Goal: Contribute content: Contribute content

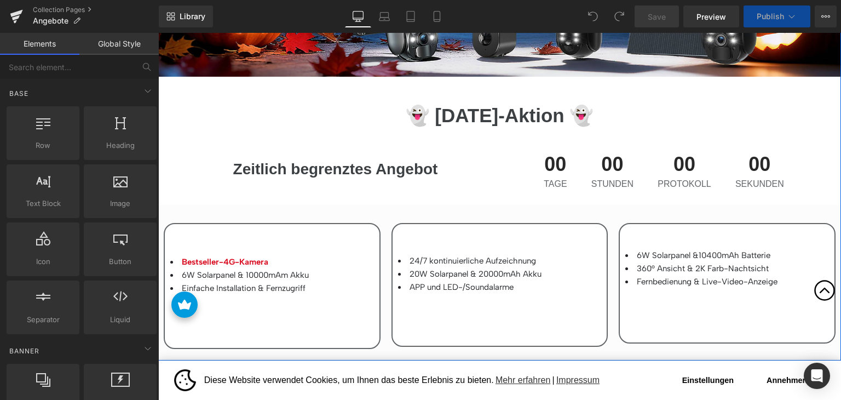
scroll to position [328, 0]
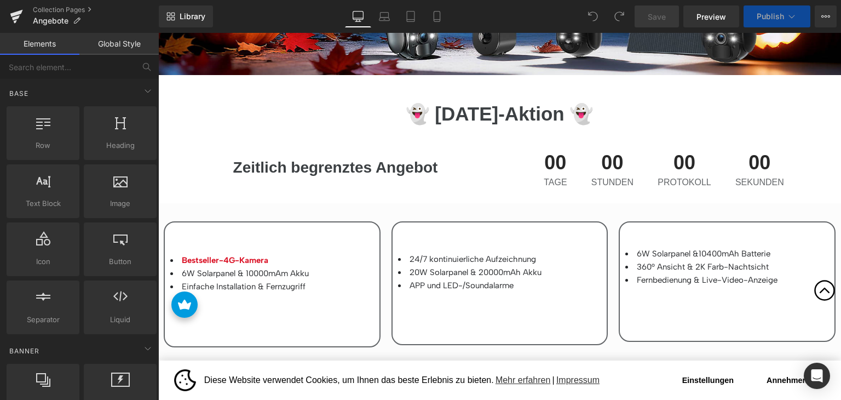
click at [767, 383] on button "Annehmen" at bounding box center [786, 380] width 77 height 22
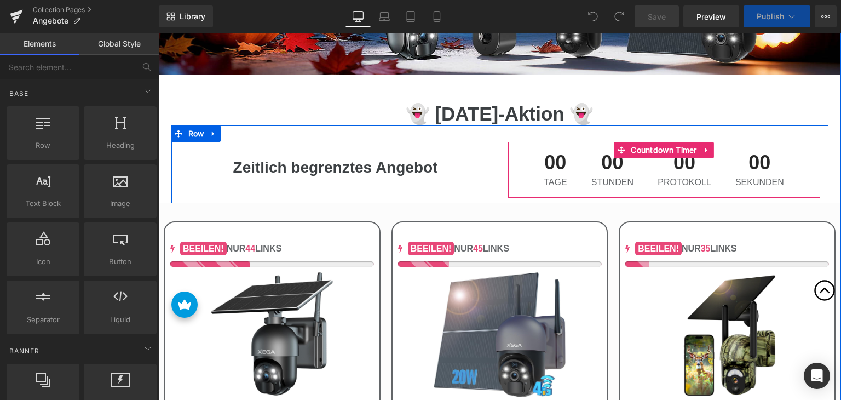
drag, startPoint x: 606, startPoint y: 167, endPoint x: 591, endPoint y: 169, distance: 15.4
click at [606, 167] on span "00" at bounding box center [612, 165] width 42 height 25
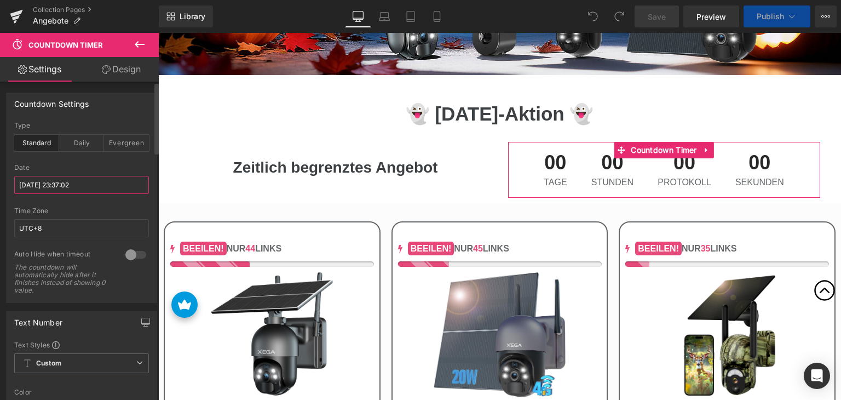
click at [94, 189] on input "[DATE] 23:37:02" at bounding box center [81, 185] width 135 height 18
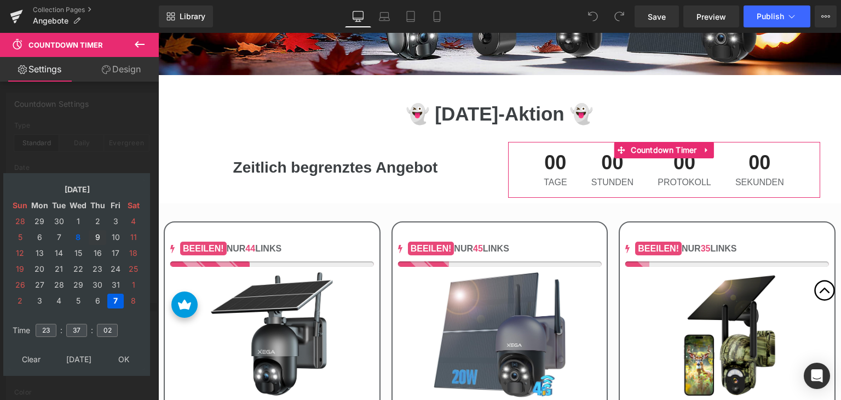
click at [95, 234] on td "9" at bounding box center [98, 237] width 18 height 15
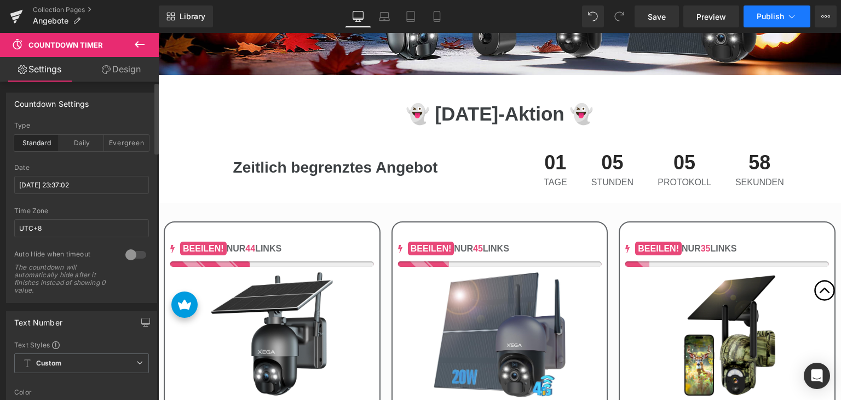
click at [766, 21] on button "Publish" at bounding box center [776, 16] width 67 height 22
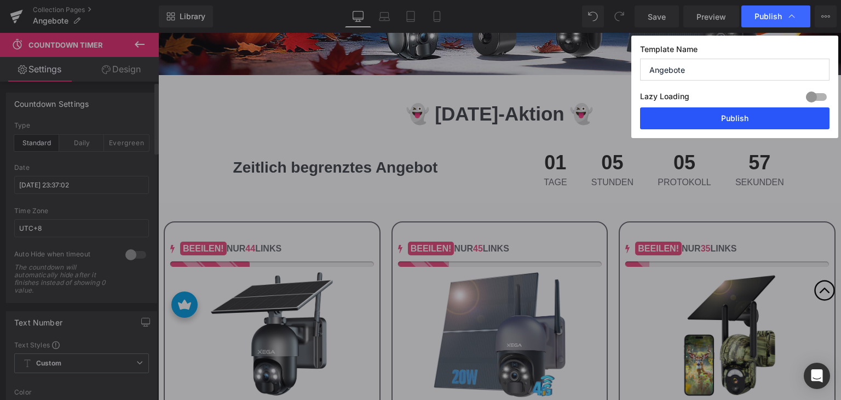
drag, startPoint x: 723, startPoint y: 116, endPoint x: 352, endPoint y: 96, distance: 371.1
click at [723, 116] on button "Publish" at bounding box center [734, 118] width 189 height 22
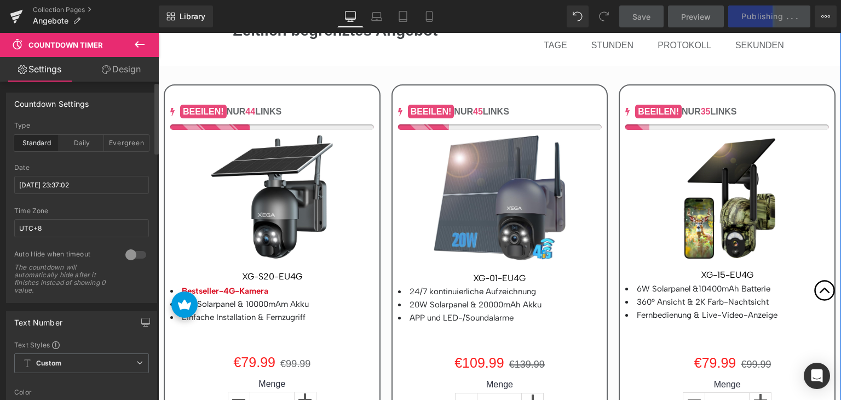
scroll to position [438, 0]
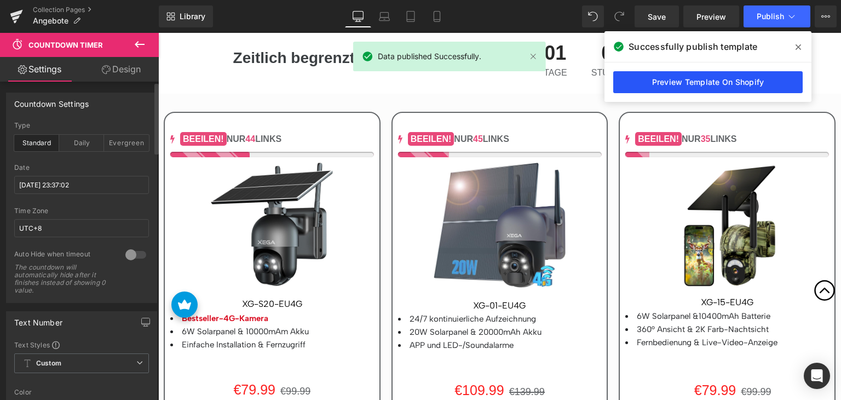
click at [672, 80] on link "Preview Template On Shopify" at bounding box center [707, 82] width 189 height 22
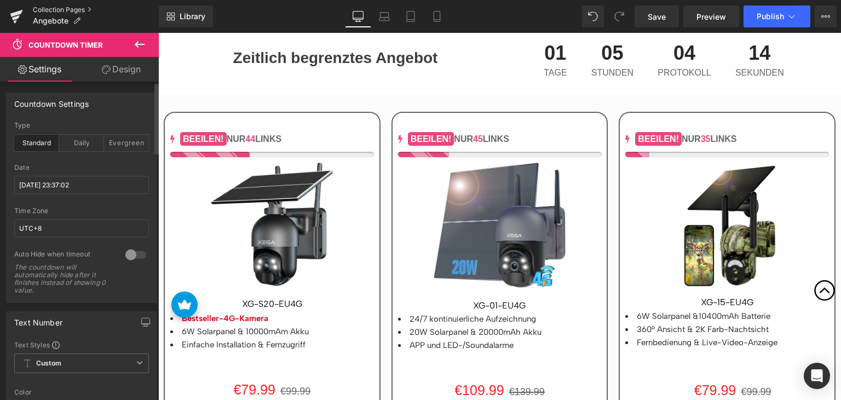
click at [46, 6] on link "Collection Pages" at bounding box center [96, 9] width 126 height 9
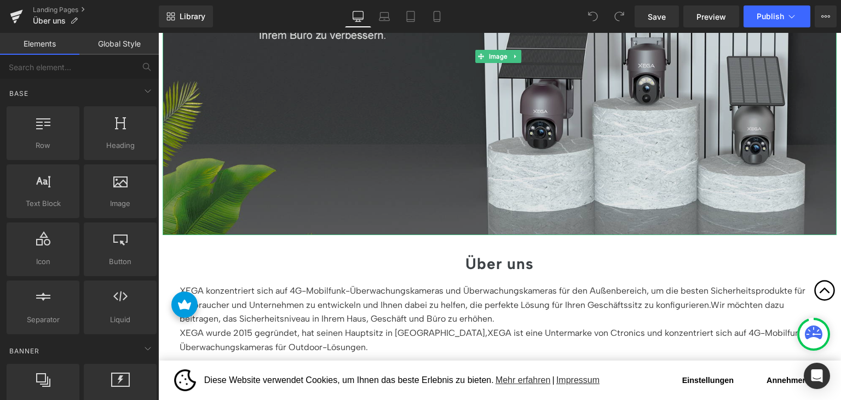
scroll to position [55, 0]
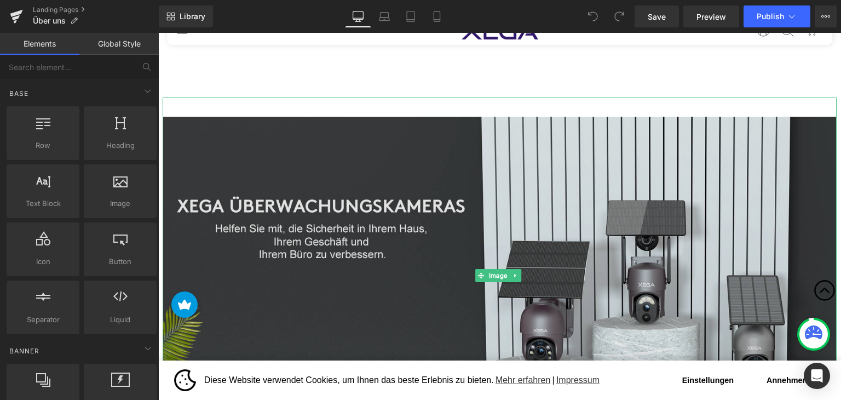
click at [575, 201] on img at bounding box center [500, 275] width 674 height 356
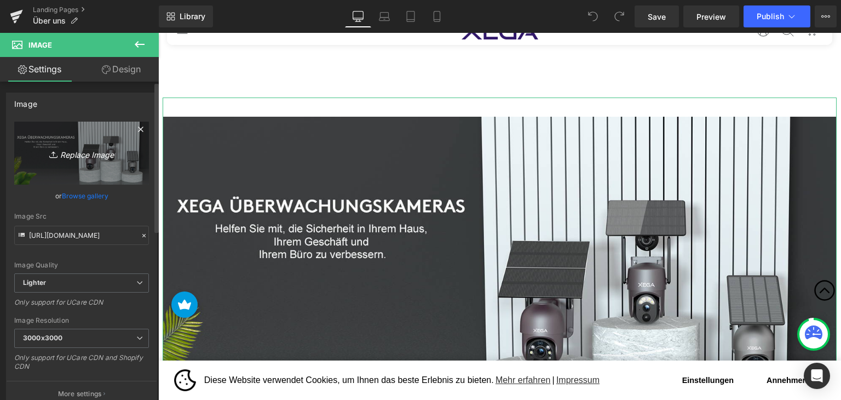
click at [77, 155] on icon "Replace Image" at bounding box center [82, 153] width 88 height 14
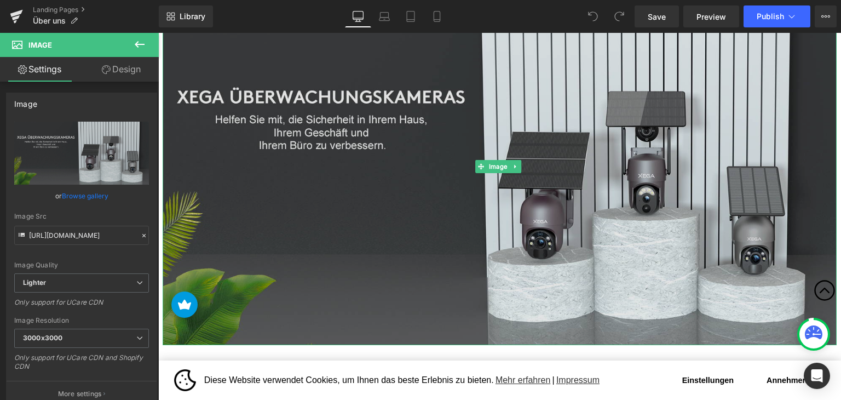
scroll to position [164, 0]
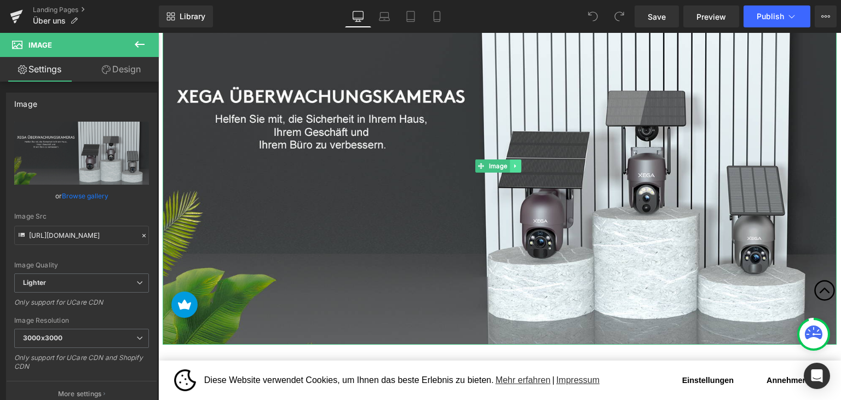
click at [516, 168] on icon at bounding box center [515, 166] width 6 height 7
click at [521, 169] on link at bounding box center [521, 165] width 11 height 13
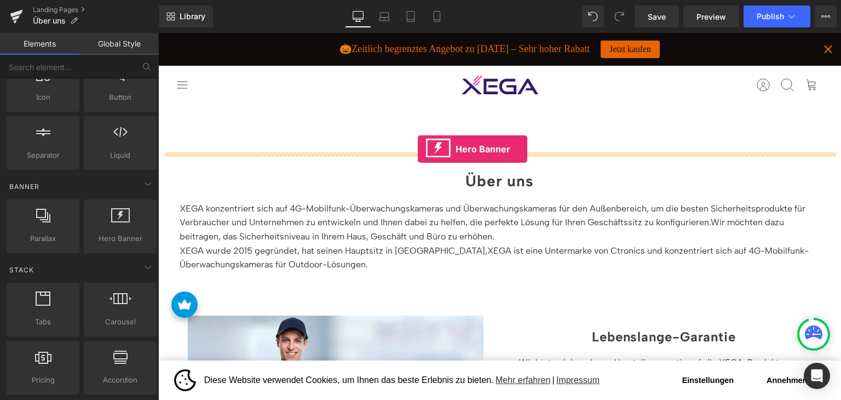
drag, startPoint x: 274, startPoint y: 259, endPoint x: 418, endPoint y: 149, distance: 181.2
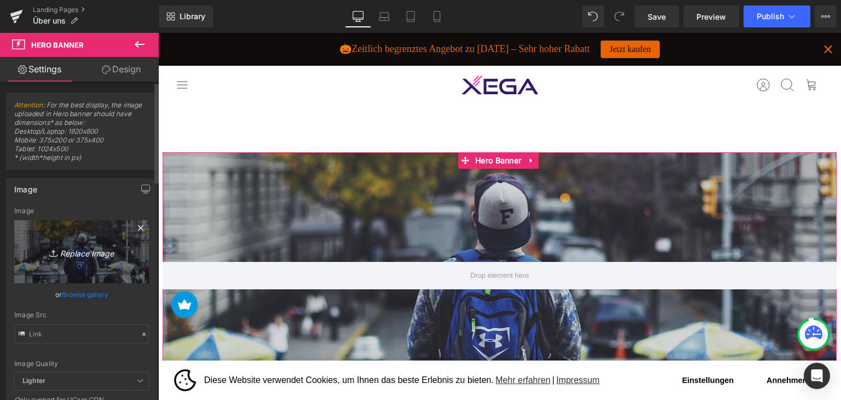
click at [72, 240] on link "Replace Image" at bounding box center [81, 251] width 135 height 63
type input "C:\fakepath\2-1-1.jpg"
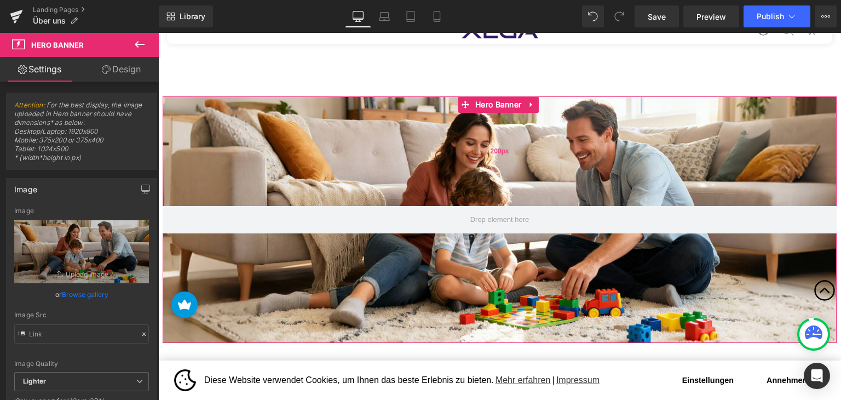
scroll to position [55, 0]
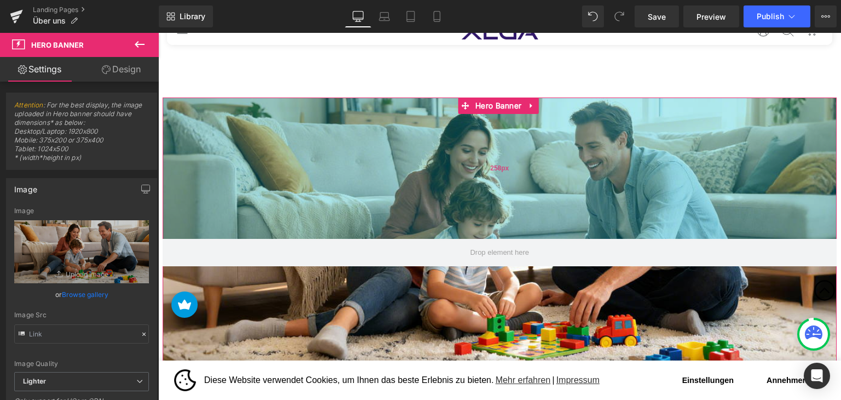
drag, startPoint x: 401, startPoint y: 102, endPoint x: 409, endPoint y: 133, distance: 32.3
click at [409, 133] on div "258px" at bounding box center [500, 167] width 674 height 141
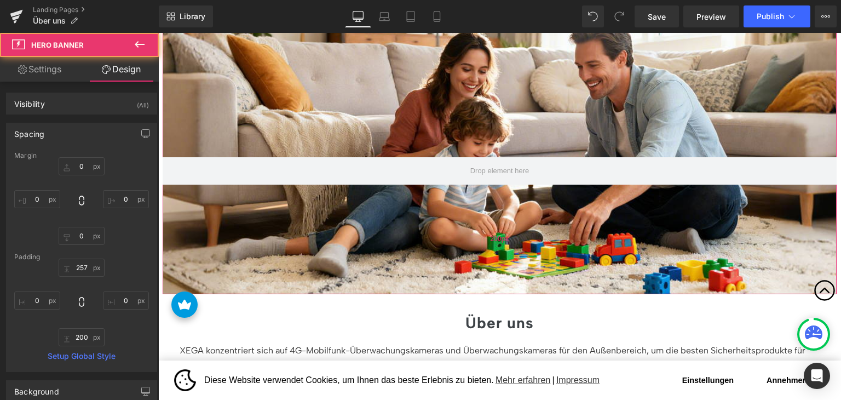
scroll to position [109, 0]
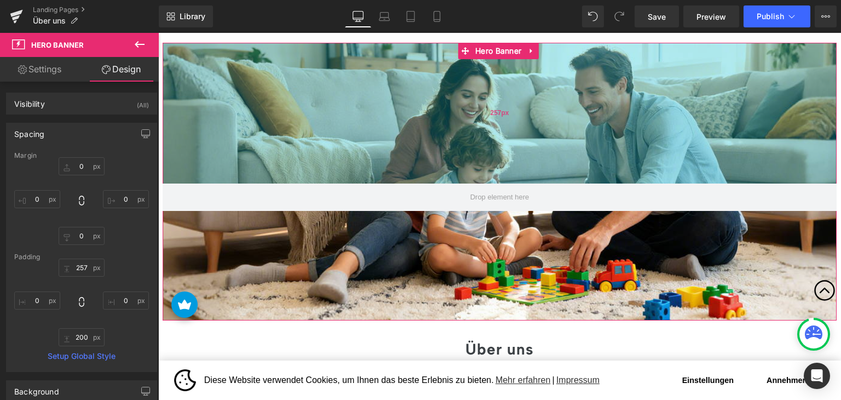
click at [370, 139] on div "257px" at bounding box center [500, 113] width 674 height 141
click at [344, 124] on div "257px" at bounding box center [500, 113] width 674 height 141
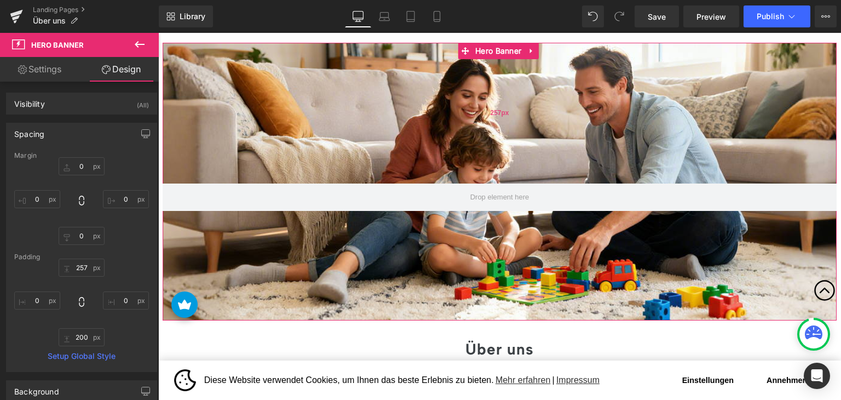
click at [490, 60] on div "257px" at bounding box center [500, 113] width 674 height 141
click at [473, 96] on div "257px" at bounding box center [500, 113] width 674 height 141
click at [136, 43] on icon at bounding box center [140, 44] width 10 height 7
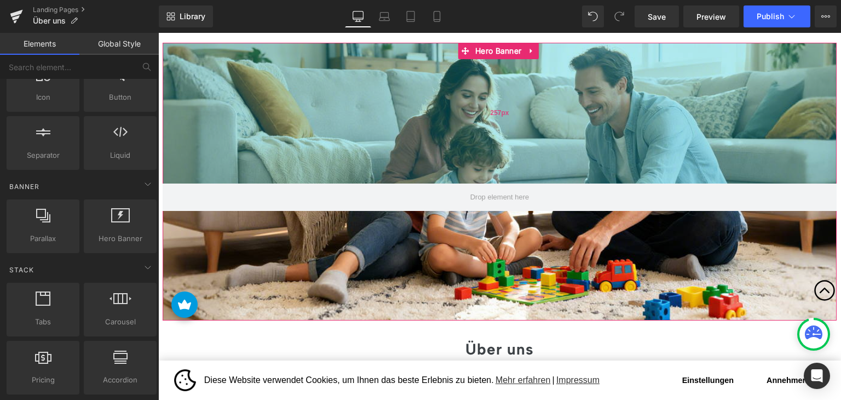
click at [402, 132] on div "257px" at bounding box center [500, 113] width 674 height 141
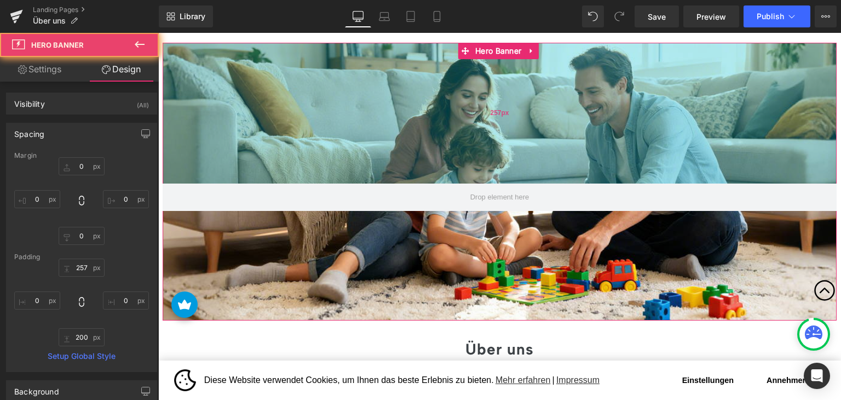
click at [374, 120] on div "257px" at bounding box center [500, 113] width 674 height 141
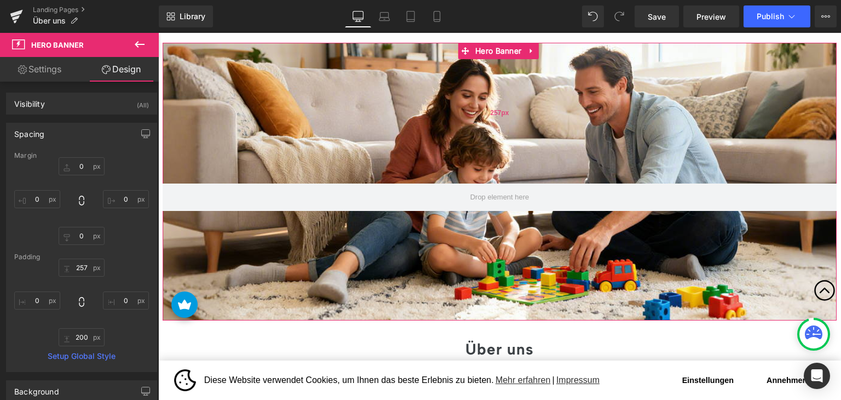
click at [495, 64] on div "257px" at bounding box center [500, 113] width 674 height 141
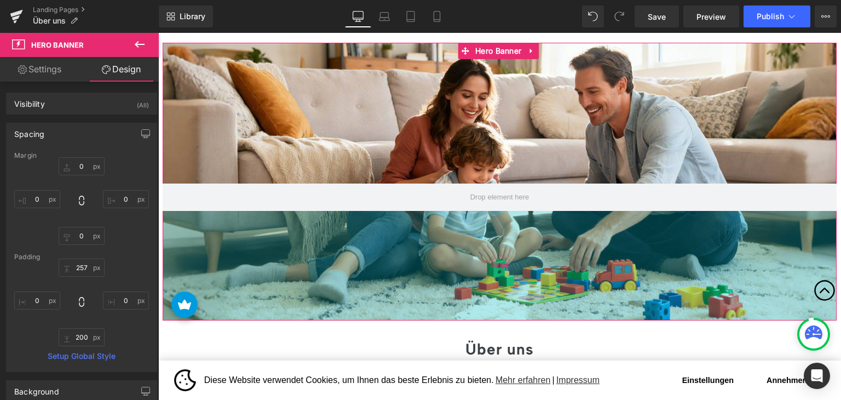
click at [523, 271] on div "200px" at bounding box center [500, 265] width 674 height 109
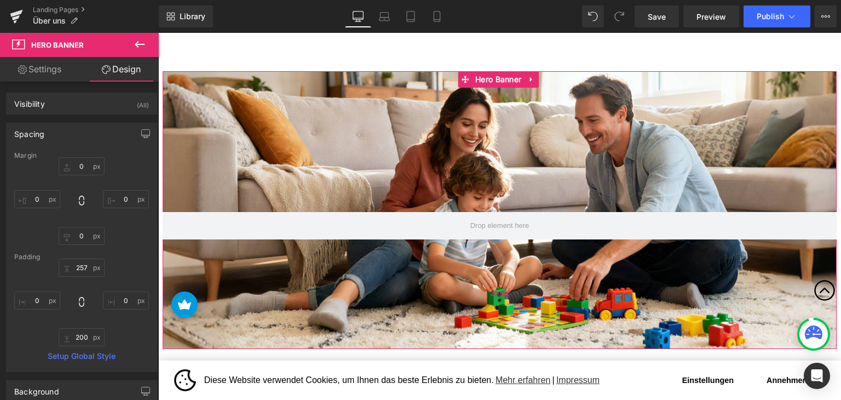
scroll to position [55, 0]
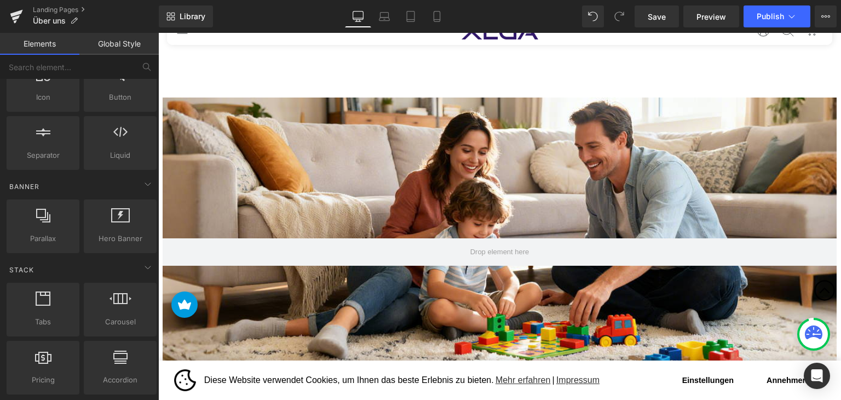
click at [158, 33] on div "257px" at bounding box center [158, 33] width 0 height 0
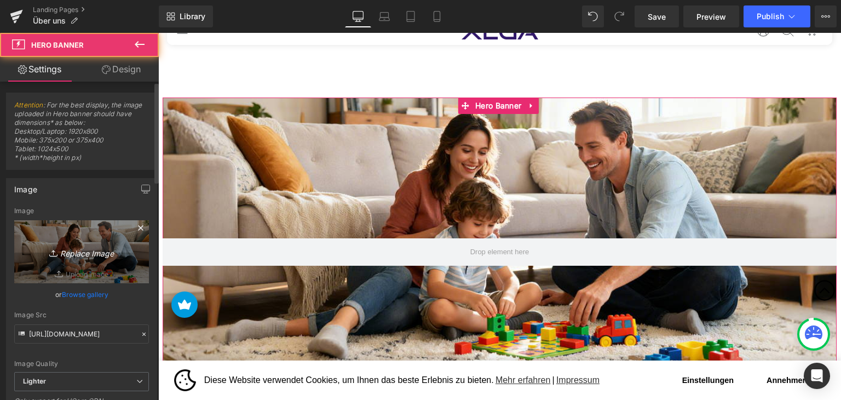
click at [76, 255] on icon "Replace Image" at bounding box center [82, 252] width 88 height 14
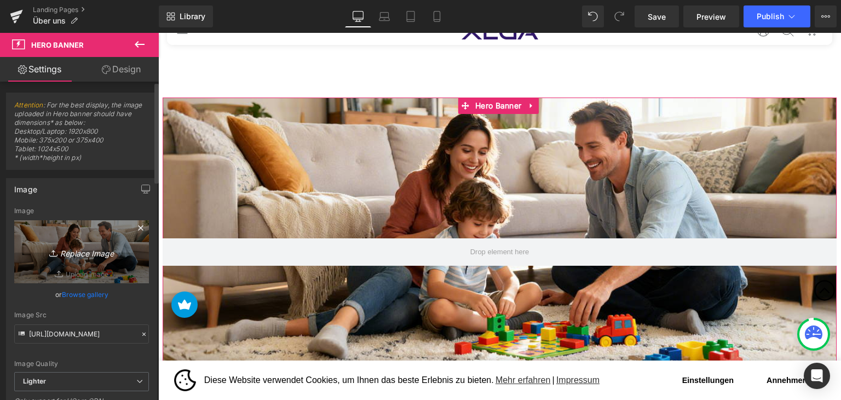
type input "C:\fakepath\画板 1.jpg"
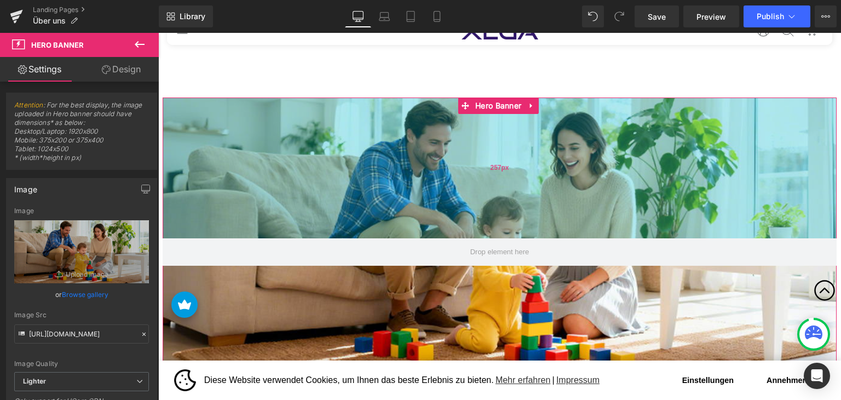
scroll to position [109, 0]
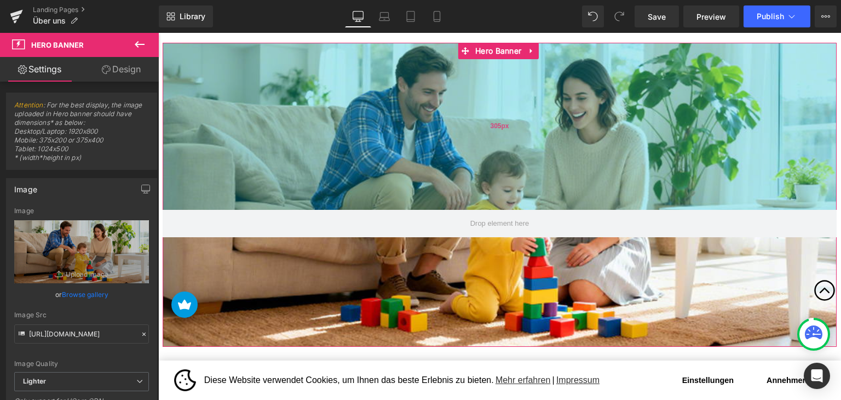
drag, startPoint x: 530, startPoint y: 139, endPoint x: 525, endPoint y: 165, distance: 26.6
click at [525, 165] on div "305px" at bounding box center [500, 126] width 674 height 167
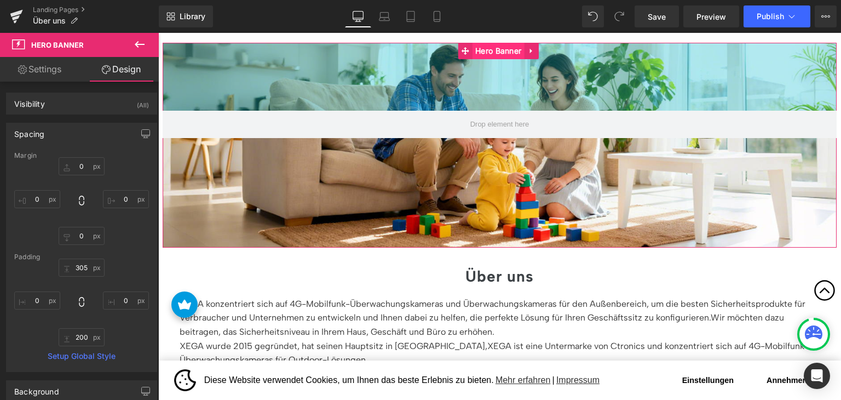
drag, startPoint x: 469, startPoint y: 152, endPoint x: 507, endPoint y: 53, distance: 106.2
click at [507, 53] on div "Hero Banner 124px 200px" at bounding box center [500, 145] width 674 height 205
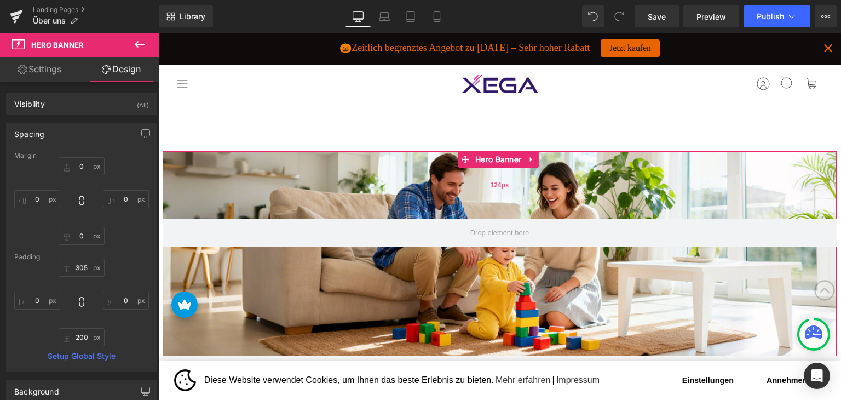
scroll to position [0, 0]
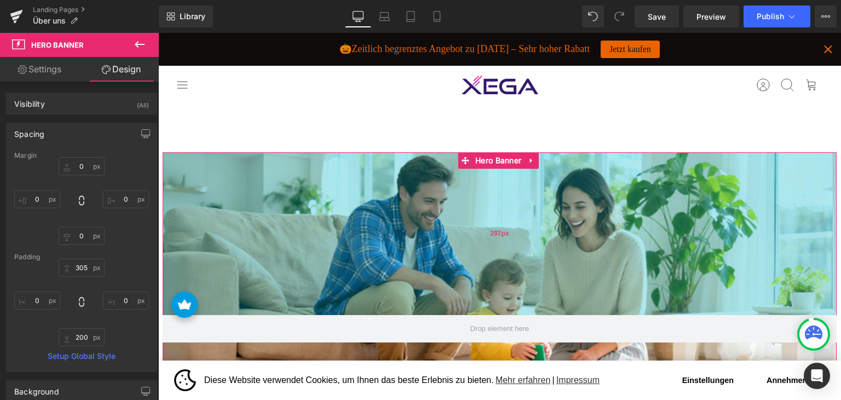
drag, startPoint x: 475, startPoint y: 196, endPoint x: 465, endPoint y: 291, distance: 95.2
click at [465, 291] on div "297px" at bounding box center [500, 233] width 674 height 163
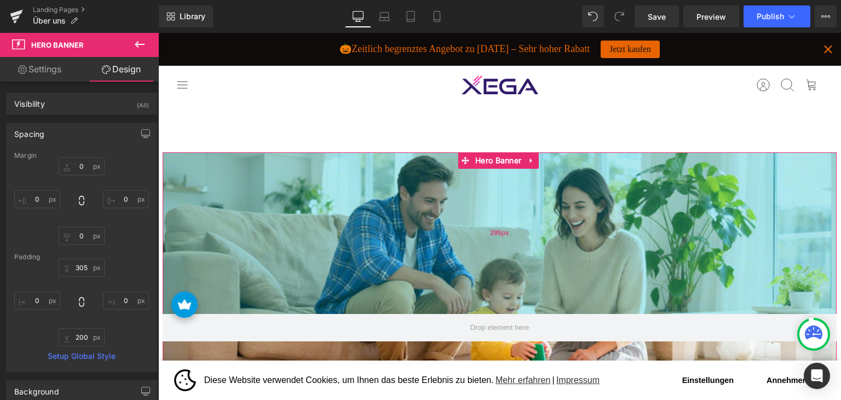
drag, startPoint x: 523, startPoint y: 194, endPoint x: 529, endPoint y: 193, distance: 6.1
click at [529, 193] on div "295px" at bounding box center [500, 232] width 674 height 161
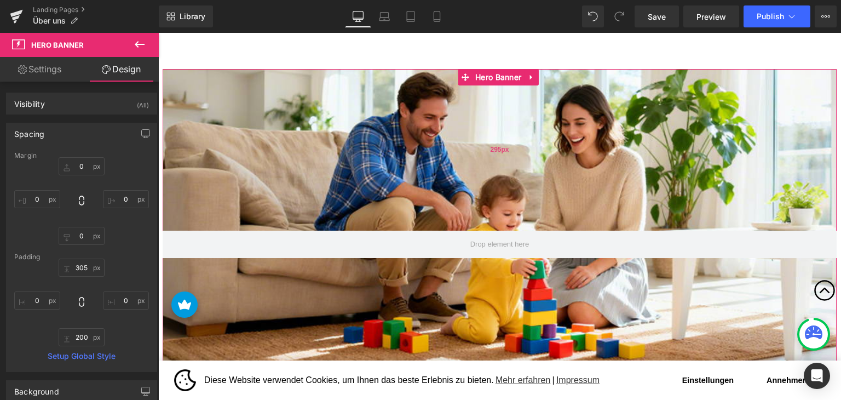
scroll to position [109, 0]
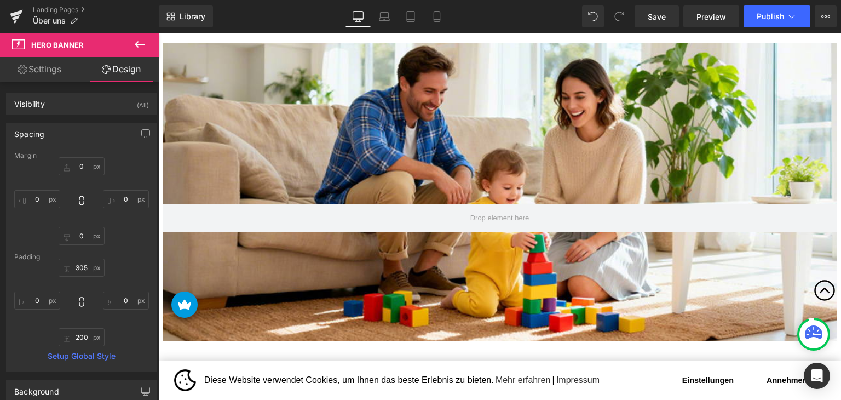
click at [140, 45] on icon at bounding box center [139, 44] width 13 height 13
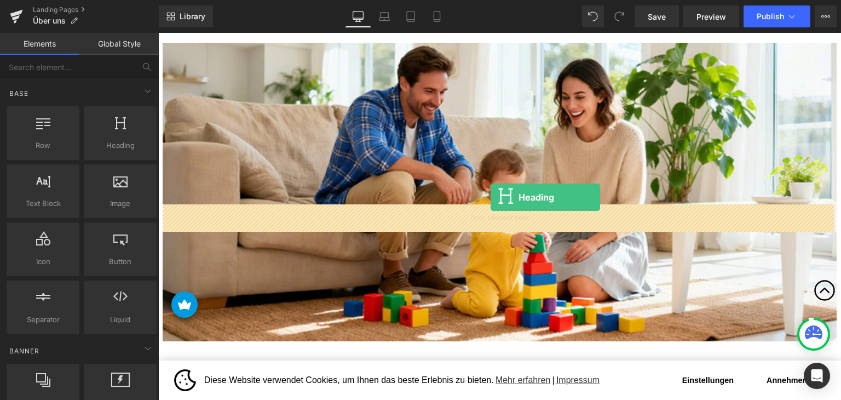
drag, startPoint x: 270, startPoint y: 163, endPoint x: 490, endPoint y: 197, distance: 222.7
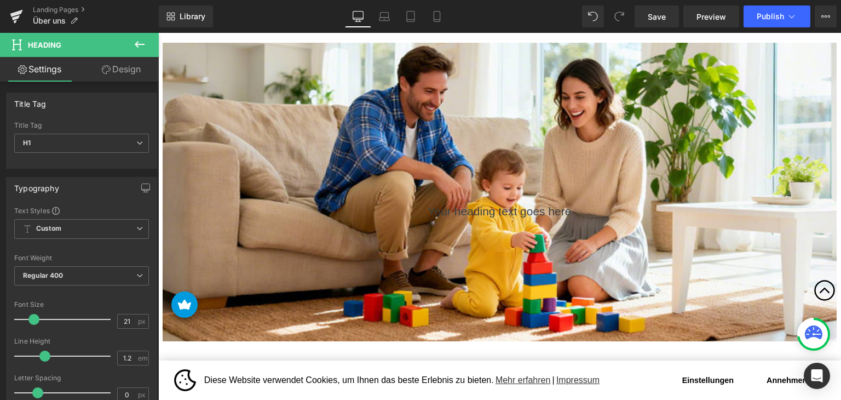
click at [484, 212] on span "Heading" at bounding box center [493, 211] width 30 height 13
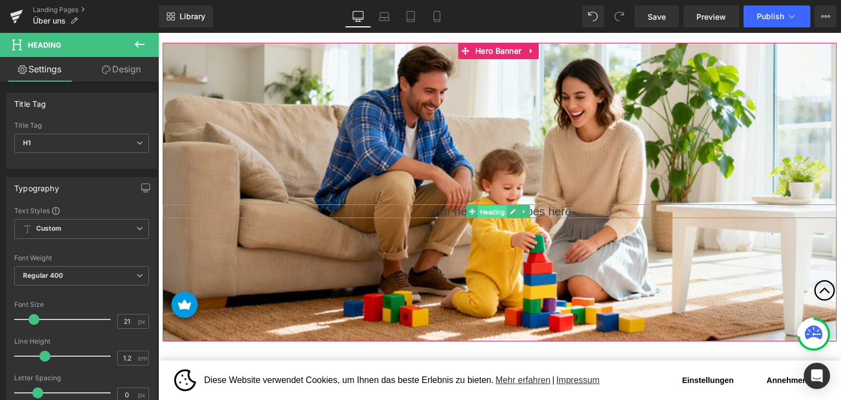
click at [485, 212] on span "Heading" at bounding box center [493, 211] width 30 height 13
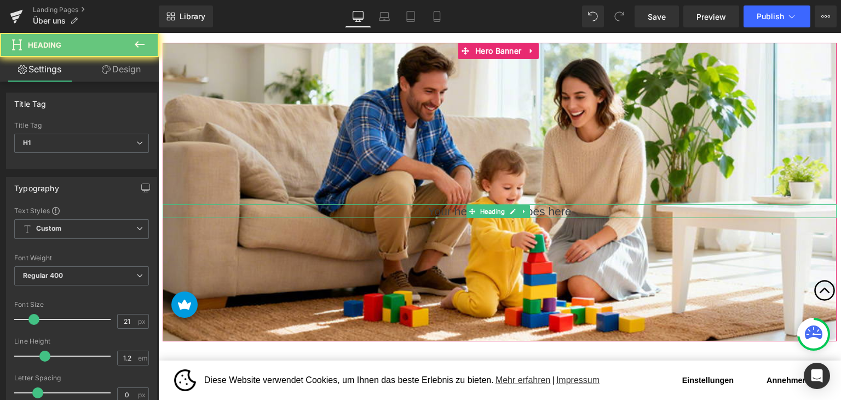
click at [451, 209] on h1 "Your heading text goes here" at bounding box center [500, 211] width 674 height 14
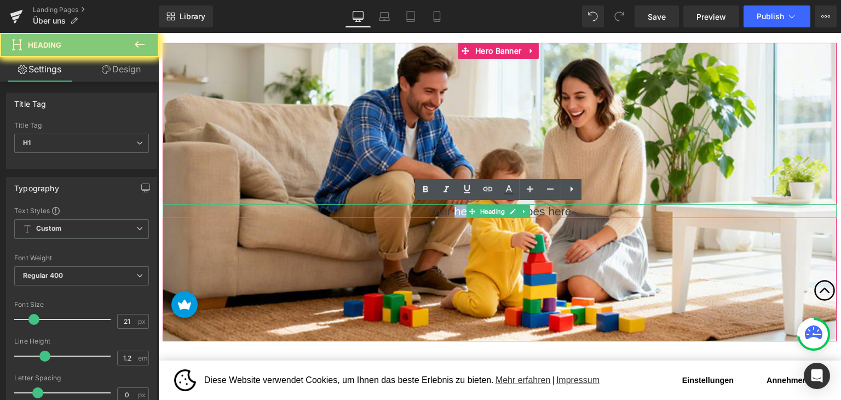
click at [451, 209] on h1 "Your heading text goes here" at bounding box center [500, 211] width 674 height 14
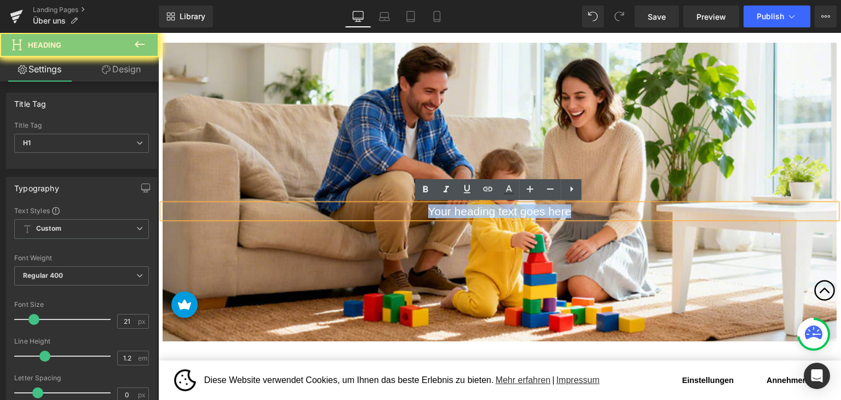
click at [451, 209] on h1 "Your heading text goes here" at bounding box center [500, 211] width 674 height 14
paste div
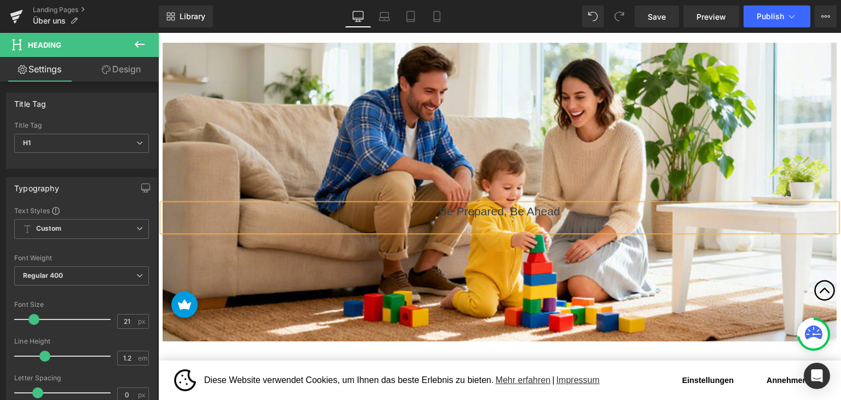
click at [459, 211] on h1 "Be Prepared, Be Ahead" at bounding box center [500, 211] width 674 height 14
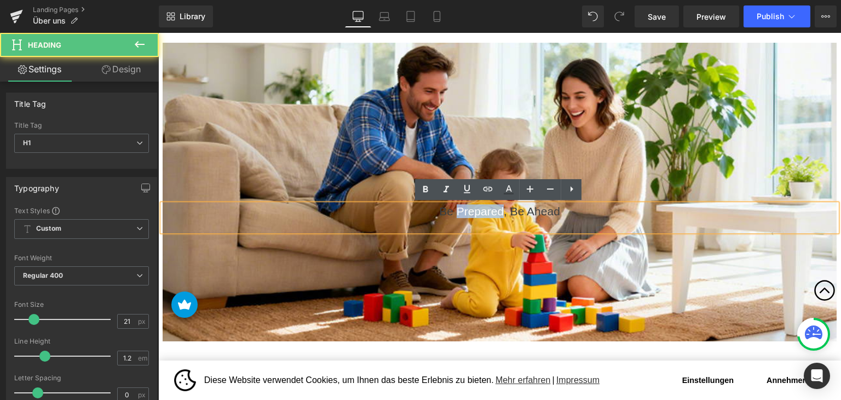
click at [459, 211] on h1 "Be Prepared, Be Ahead" at bounding box center [500, 211] width 674 height 14
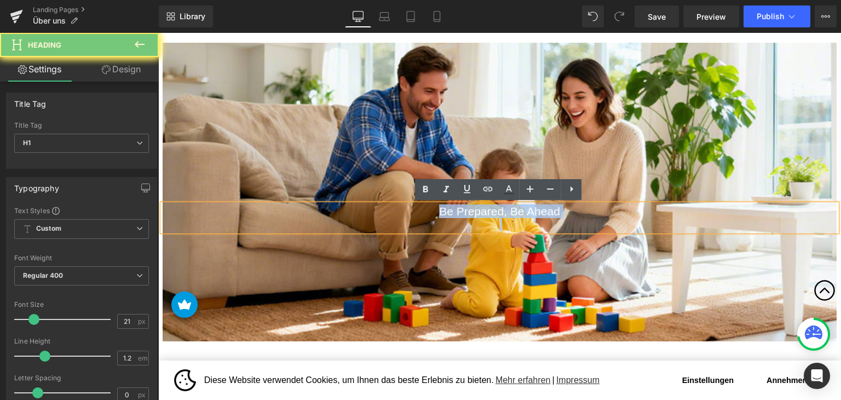
click at [459, 211] on h1 "Be Prepared, Be Ahead" at bounding box center [500, 211] width 674 height 14
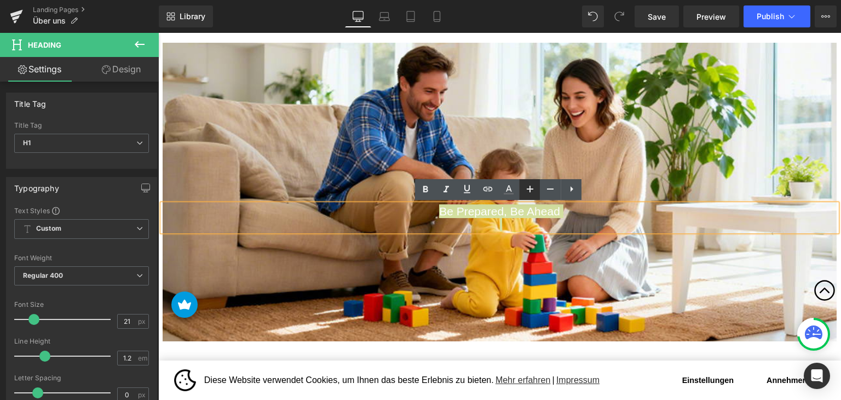
click at [525, 189] on icon at bounding box center [529, 188] width 13 height 13
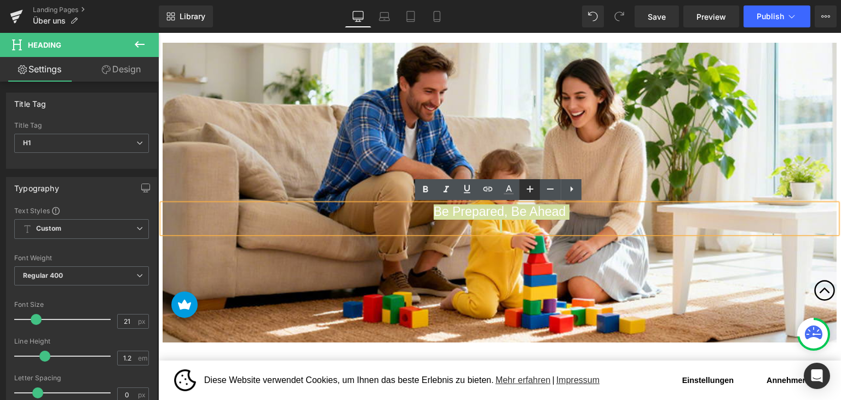
click at [525, 189] on icon at bounding box center [529, 188] width 13 height 13
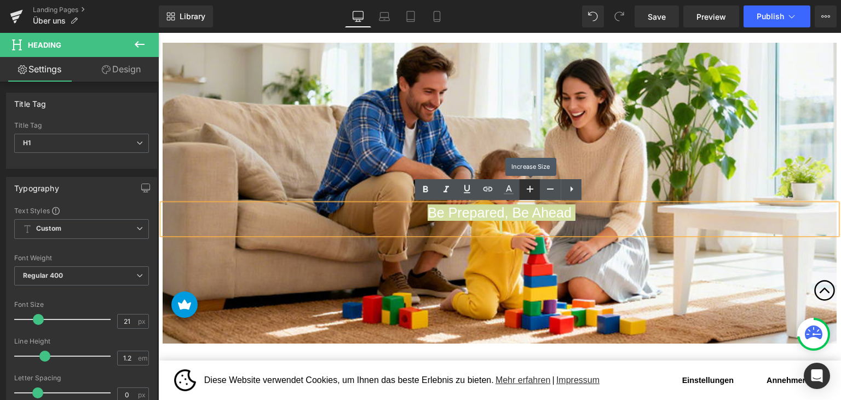
click at [525, 189] on icon at bounding box center [529, 188] width 13 height 13
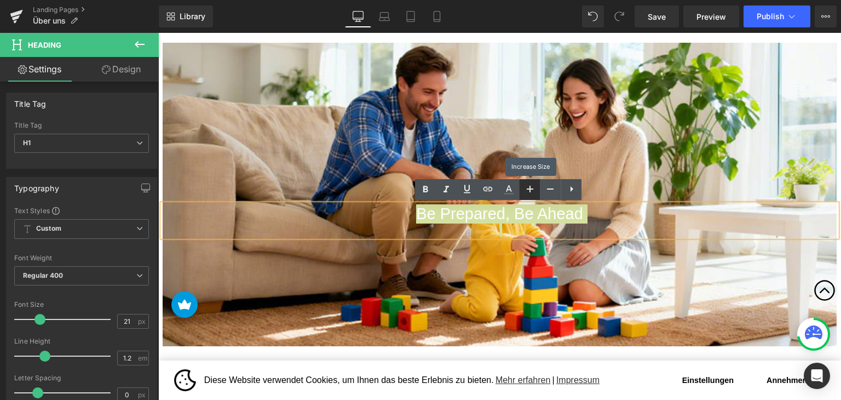
click at [525, 189] on icon at bounding box center [529, 188] width 13 height 13
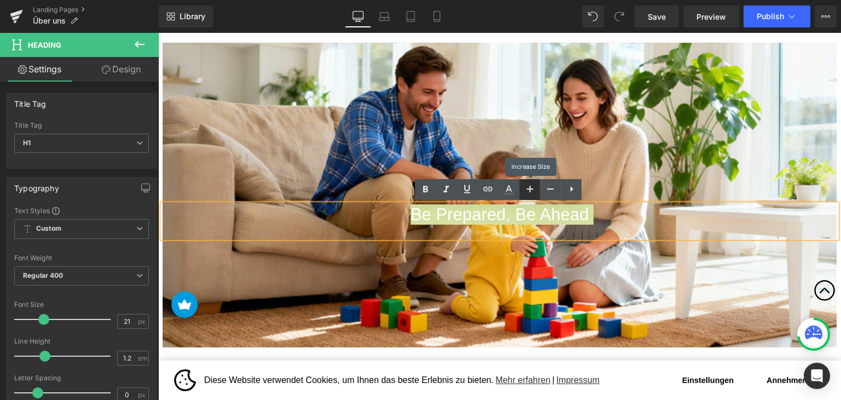
click at [525, 189] on icon at bounding box center [529, 188] width 13 height 13
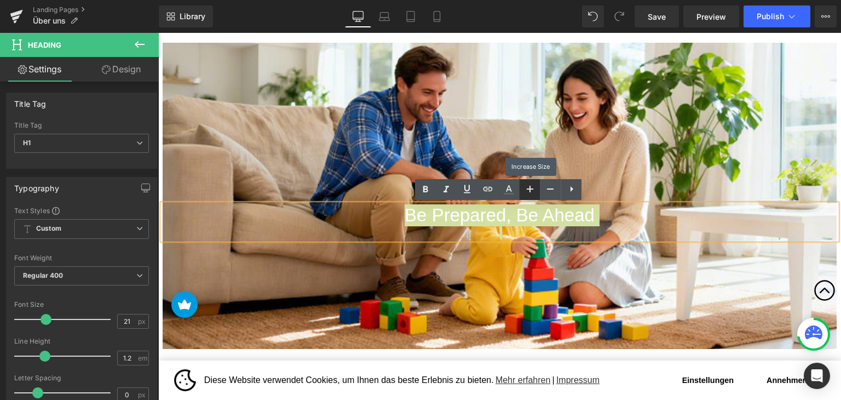
click at [525, 189] on icon at bounding box center [529, 188] width 13 height 13
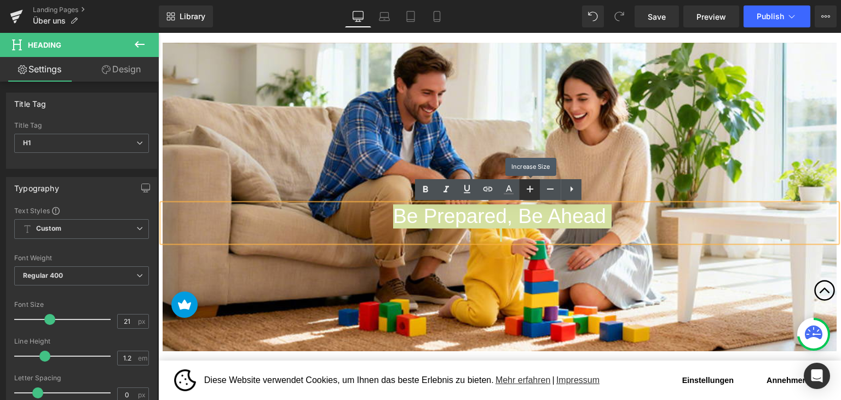
click at [525, 189] on icon at bounding box center [529, 188] width 13 height 13
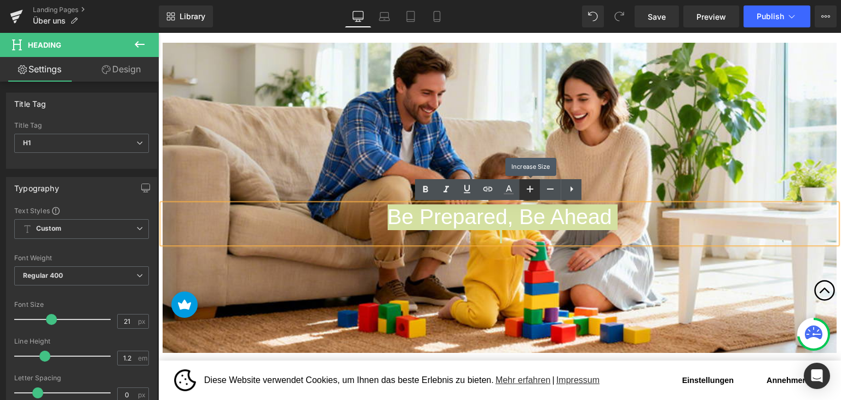
click at [525, 189] on icon at bounding box center [529, 188] width 13 height 13
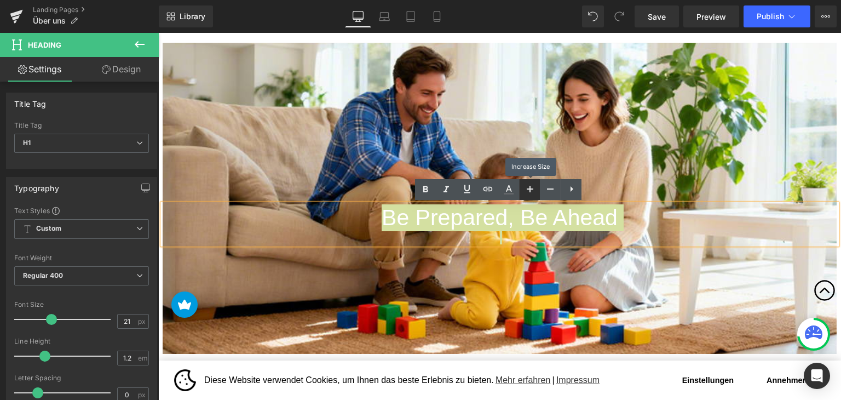
click at [525, 189] on icon at bounding box center [529, 188] width 13 height 13
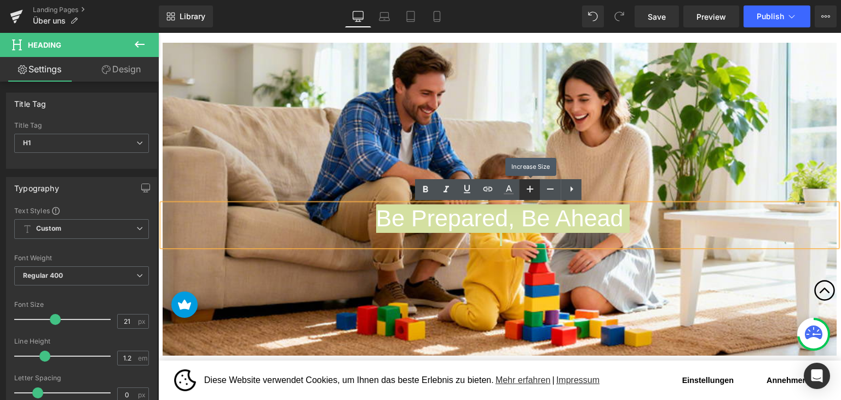
click at [525, 189] on icon at bounding box center [529, 188] width 13 height 13
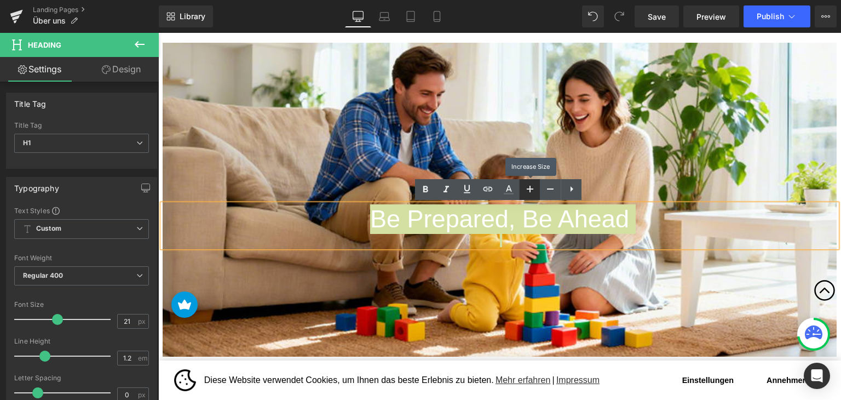
click at [525, 189] on icon at bounding box center [529, 188] width 13 height 13
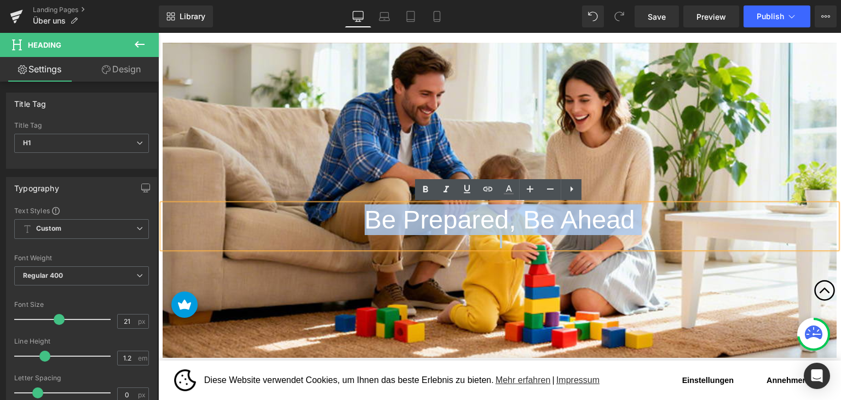
click at [361, 170] on div at bounding box center [500, 200] width 674 height 315
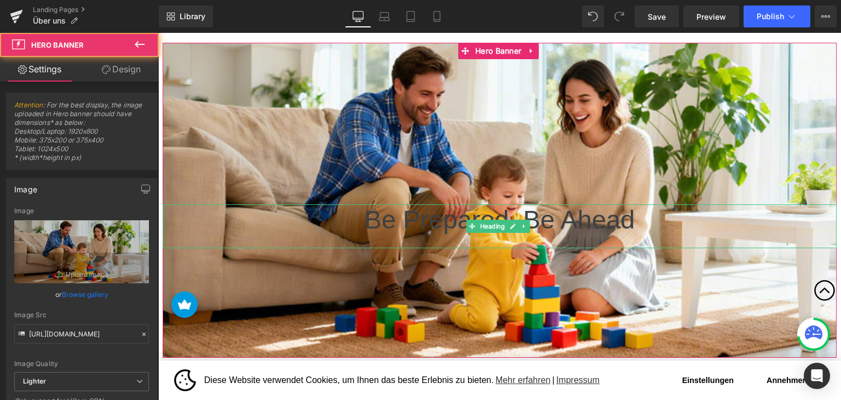
click at [414, 213] on h1 "Be Prepared, Be Ahead" at bounding box center [500, 219] width 674 height 31
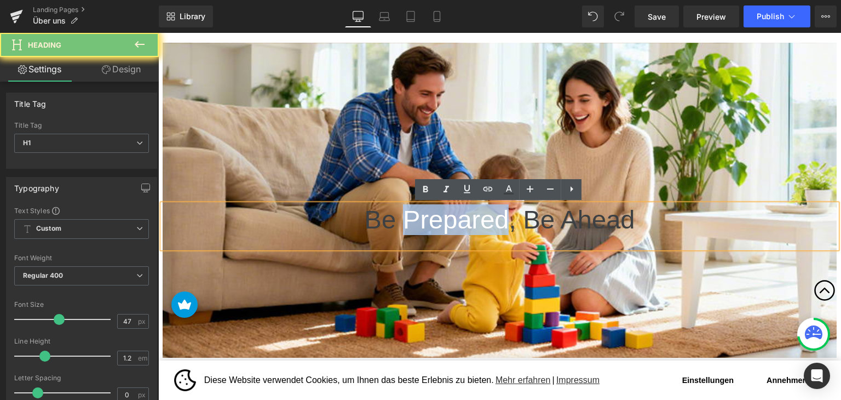
click at [414, 213] on h1 "Be Prepared, Be Ahead" at bounding box center [500, 219] width 674 height 31
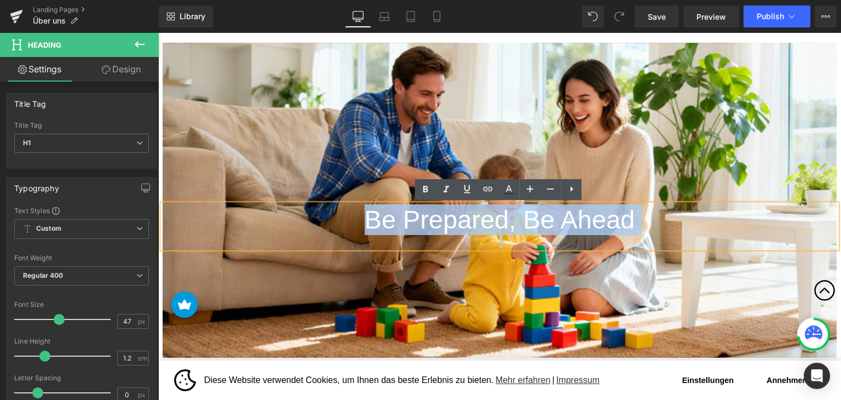
click at [414, 213] on h1 "Be Prepared, Be Ahead" at bounding box center [500, 219] width 674 height 31
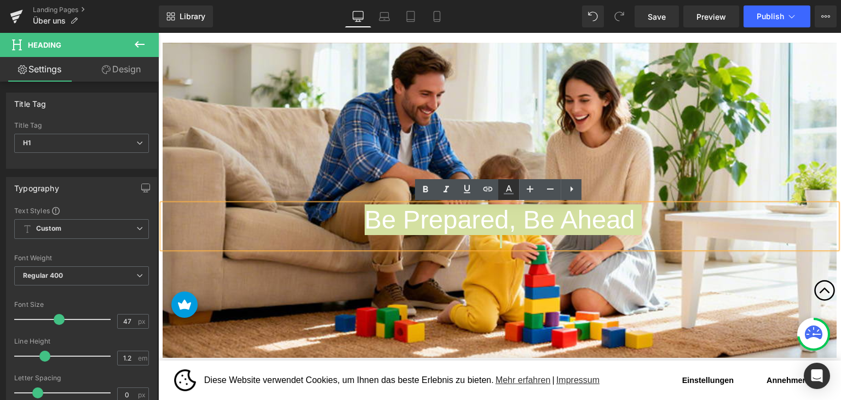
click at [506, 190] on icon at bounding box center [508, 189] width 13 height 13
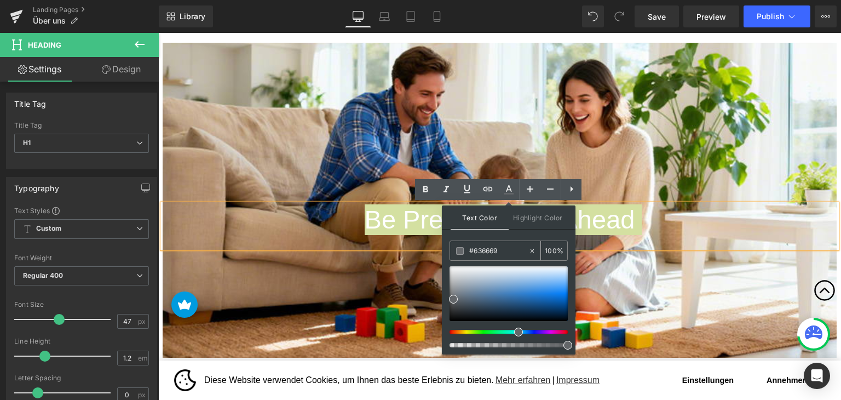
click at [510, 252] on input "#636669" at bounding box center [498, 251] width 59 height 12
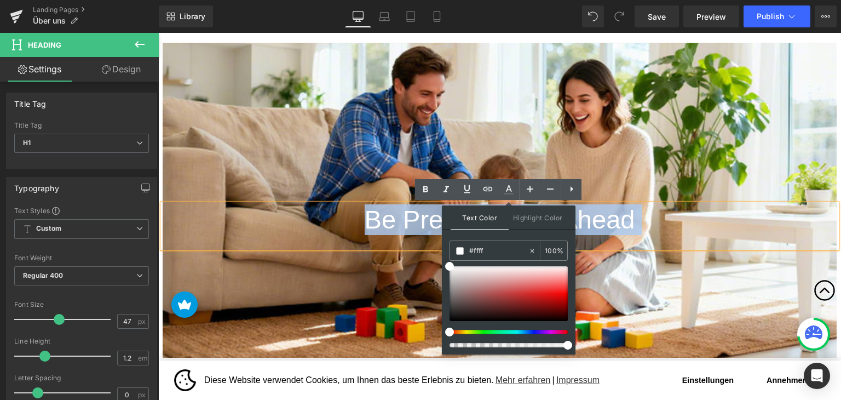
click at [623, 196] on div at bounding box center [500, 200] width 674 height 315
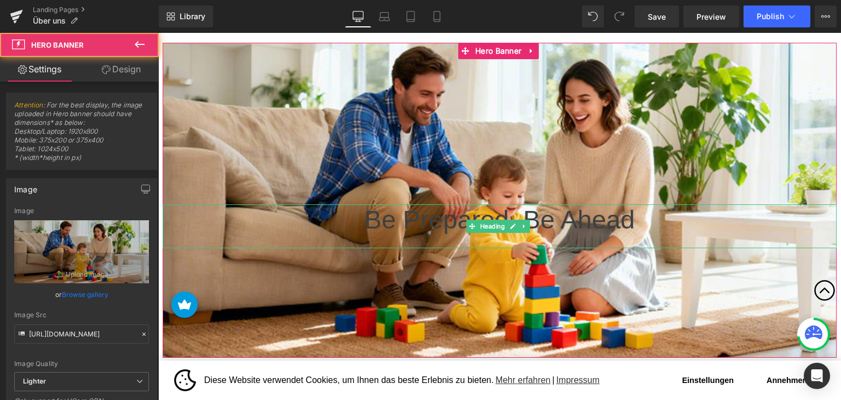
click at [420, 219] on h1 "Be Prepared, Be Ahead" at bounding box center [500, 219] width 674 height 31
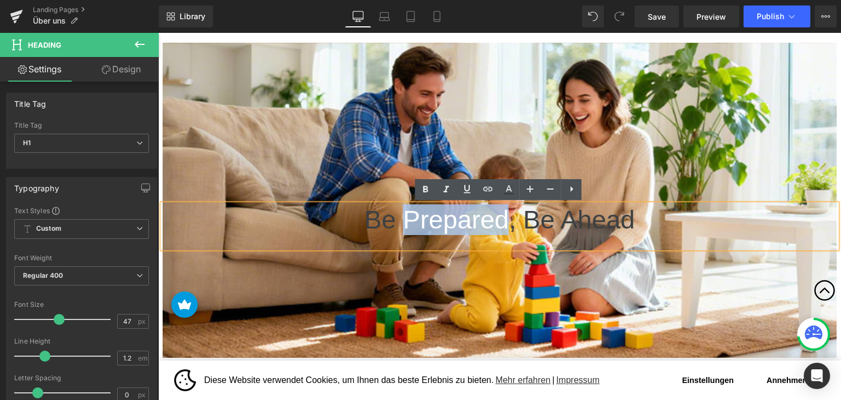
click at [420, 219] on h1 "Be Prepared, Be Ahead" at bounding box center [500, 219] width 674 height 31
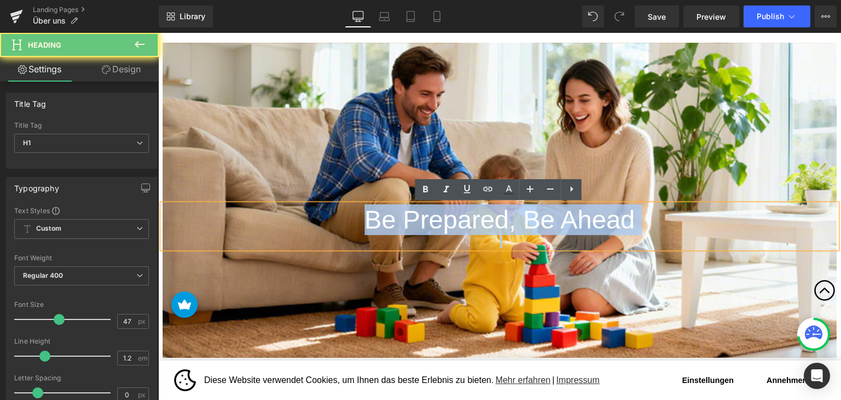
click at [420, 219] on h1 "Be Prepared, Be Ahead" at bounding box center [500, 219] width 674 height 31
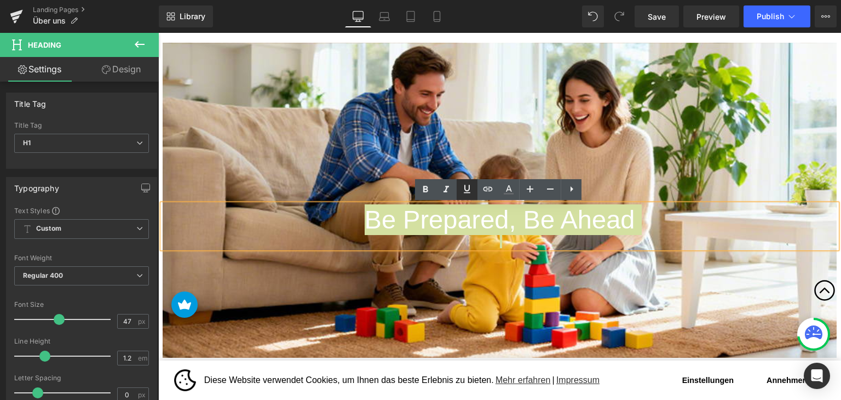
click at [472, 195] on link at bounding box center [467, 189] width 21 height 21
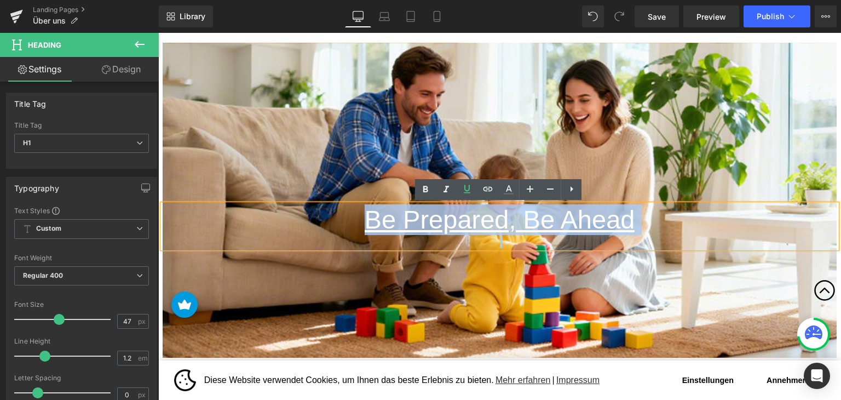
click at [485, 236] on div at bounding box center [500, 241] width 674 height 13
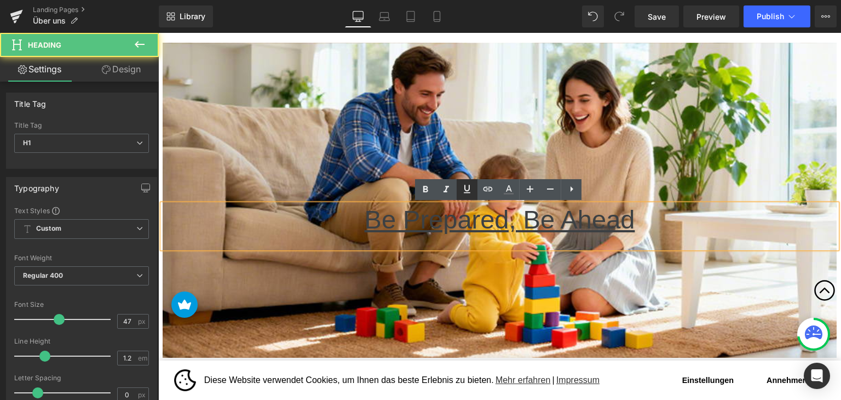
click at [471, 194] on icon at bounding box center [466, 188] width 13 height 13
click at [431, 224] on span "Be Prepared, Be Ahead" at bounding box center [500, 219] width 270 height 29
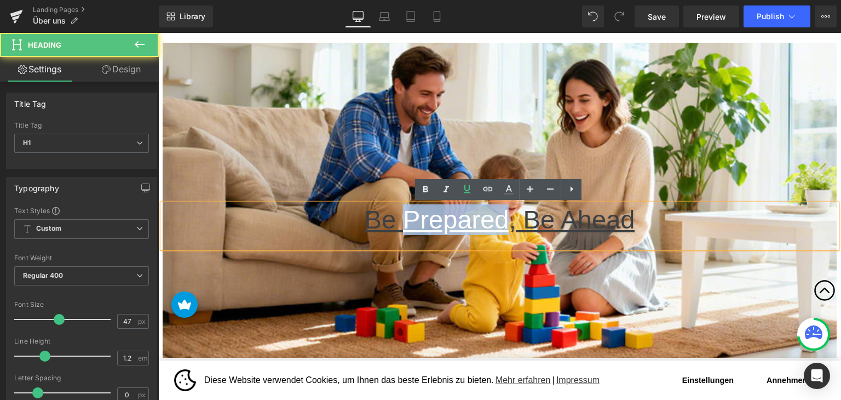
click at [431, 224] on span "Be Prepared, Be Ahead" at bounding box center [500, 219] width 270 height 29
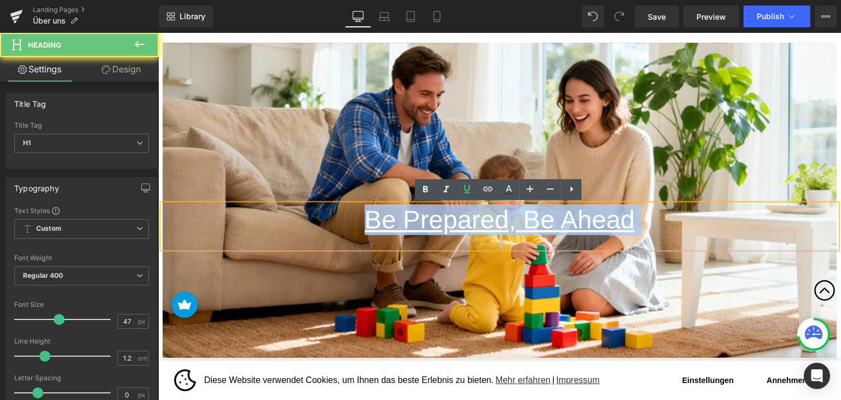
click at [431, 224] on span "Be Prepared, Be Ahead" at bounding box center [500, 219] width 270 height 29
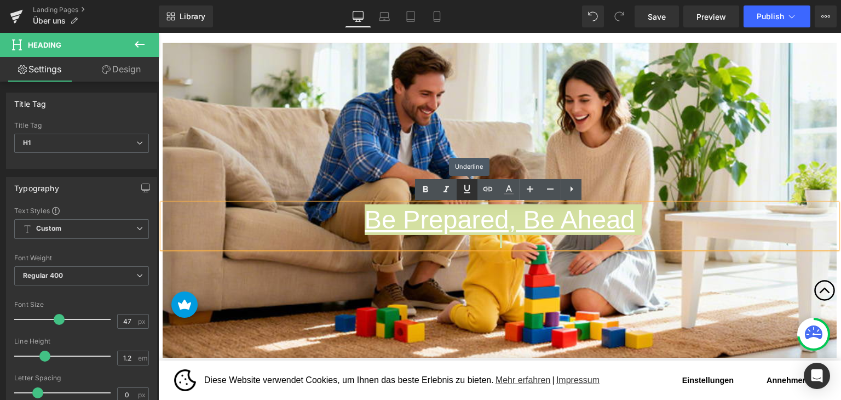
click at [464, 191] on icon at bounding box center [466, 188] width 13 height 13
click at [504, 189] on icon at bounding box center [508, 189] width 13 height 13
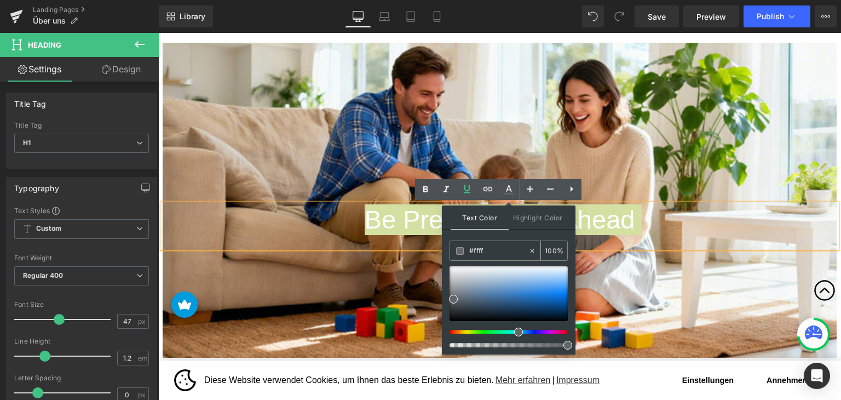
click at [504, 250] on input "#ffff" at bounding box center [498, 251] width 59 height 12
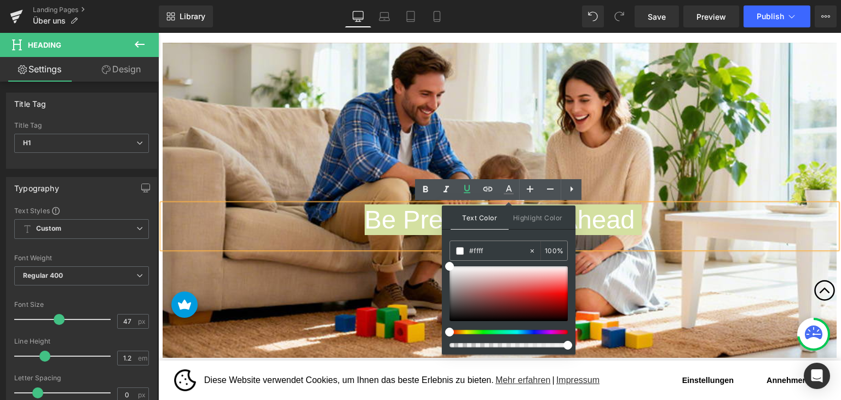
type input "#ffff"
click at [501, 239] on div "Text Color Highlight Color #333333 #ffff 100 % transparent 0 %" at bounding box center [509, 279] width 134 height 149
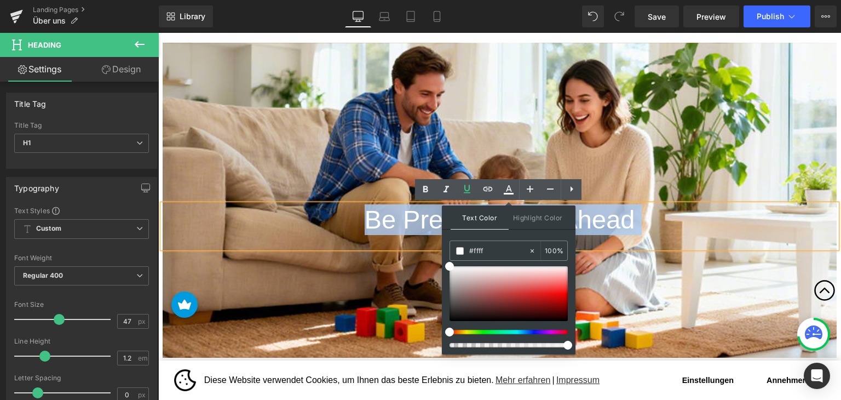
click at [631, 242] on div at bounding box center [500, 241] width 674 height 13
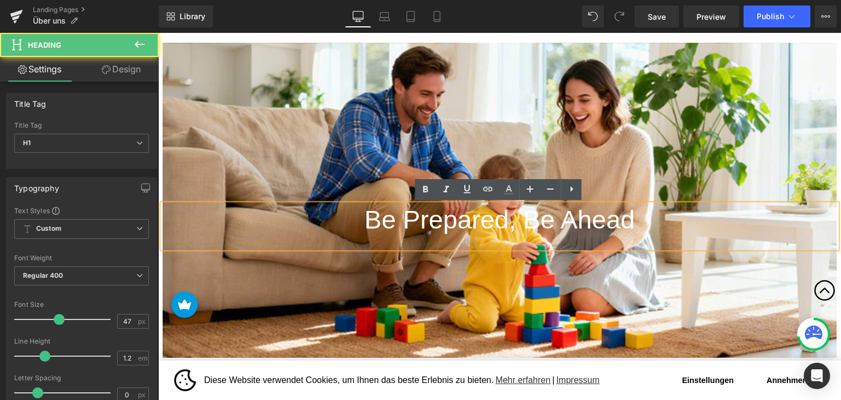
click at [459, 230] on span "Be Prepared, Be Ahead" at bounding box center [500, 219] width 270 height 29
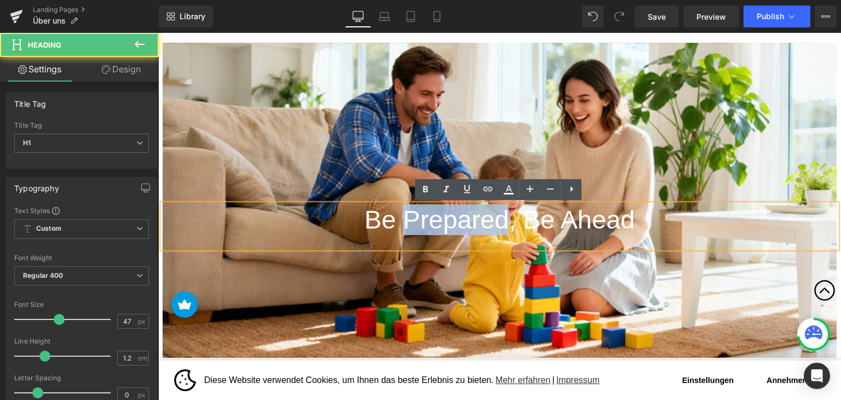
click at [459, 230] on span "Be Prepared, Be Ahead" at bounding box center [500, 219] width 270 height 29
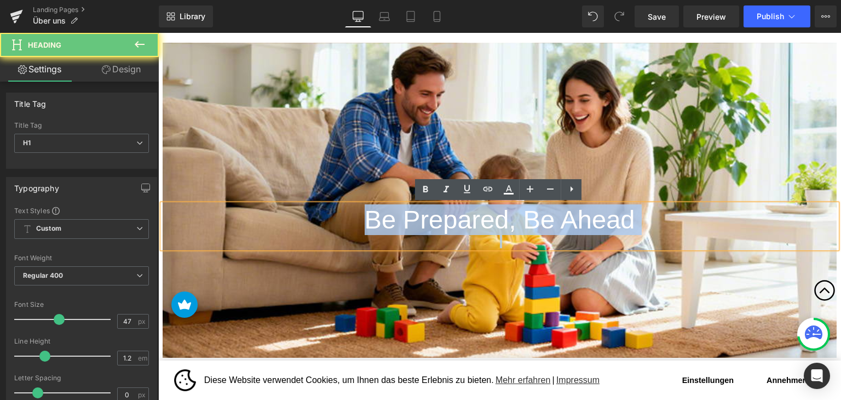
click at [459, 230] on span "Be Prepared, Be Ahead" at bounding box center [500, 219] width 270 height 29
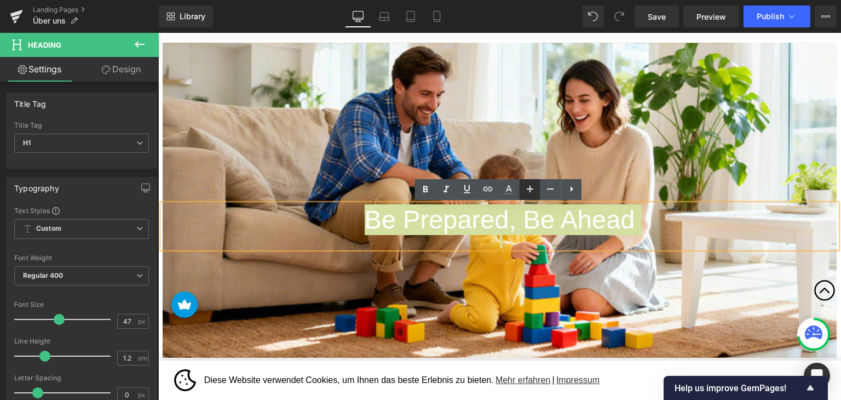
click at [530, 188] on icon at bounding box center [530, 189] width 7 height 7
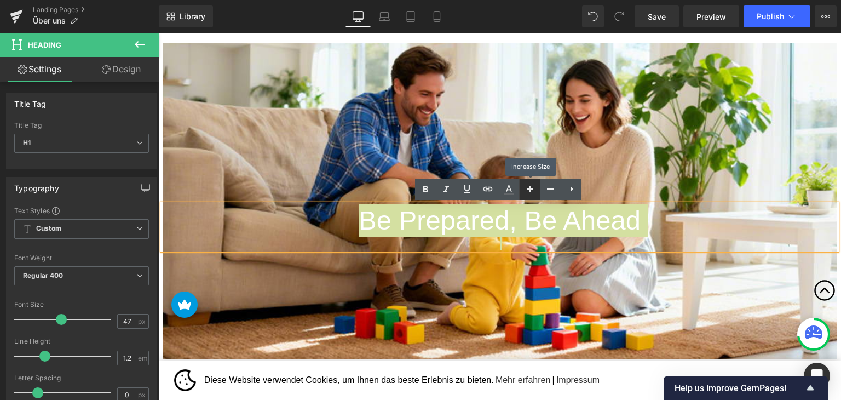
click at [530, 188] on icon at bounding box center [530, 189] width 7 height 7
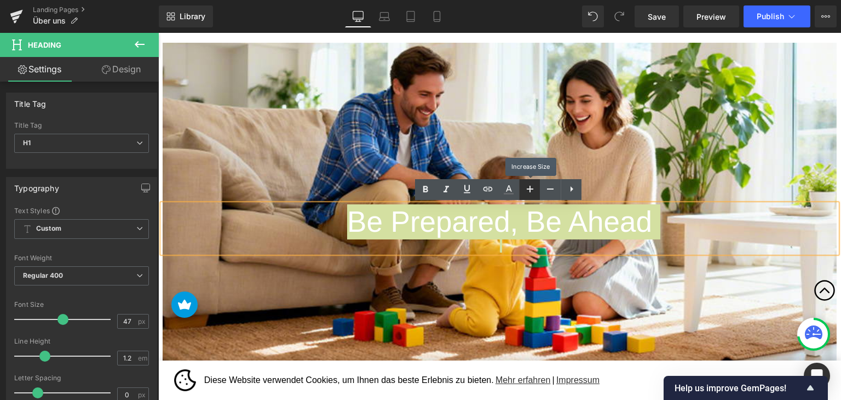
click at [530, 188] on icon at bounding box center [530, 189] width 7 height 7
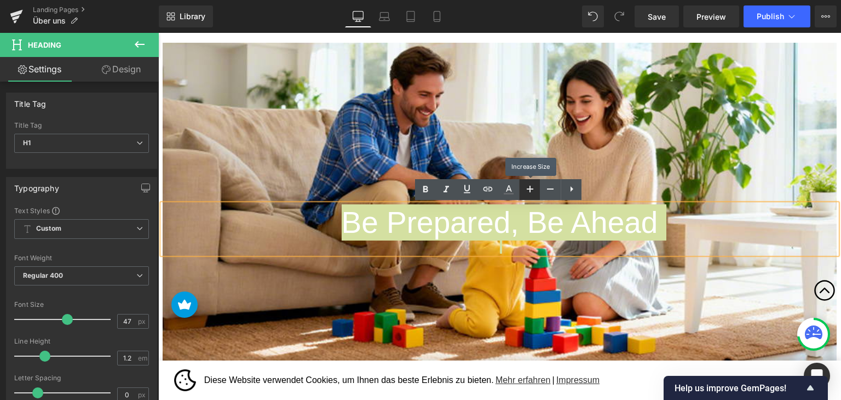
click at [530, 188] on icon at bounding box center [530, 189] width 7 height 7
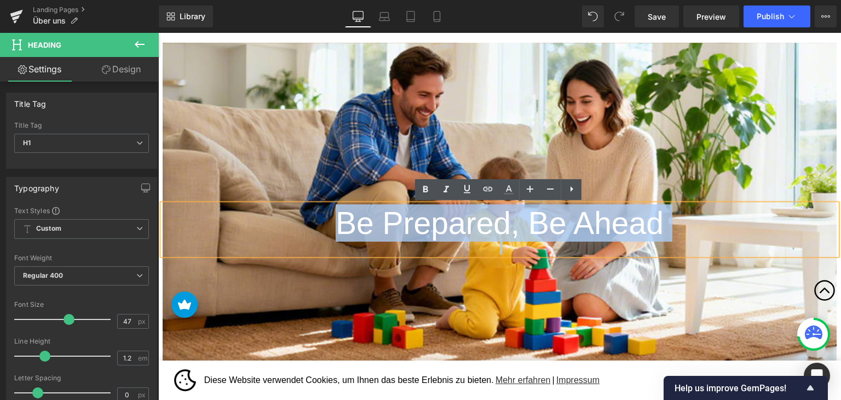
click at [683, 127] on div at bounding box center [500, 203] width 674 height 321
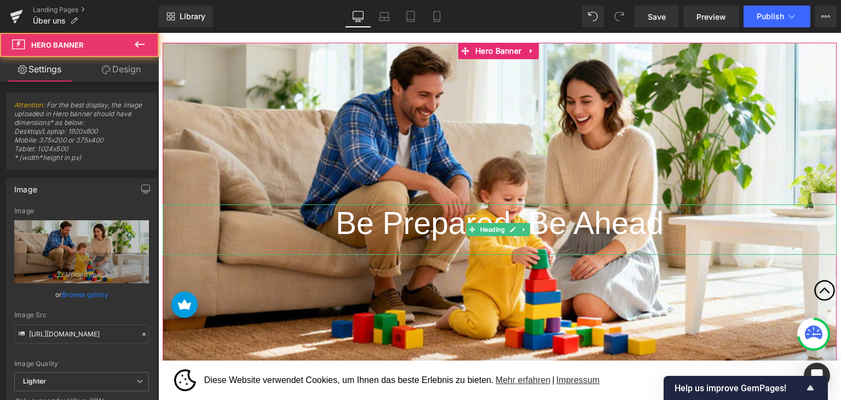
click at [692, 239] on h1 "Be Prepared, Be Ahead" at bounding box center [500, 222] width 674 height 37
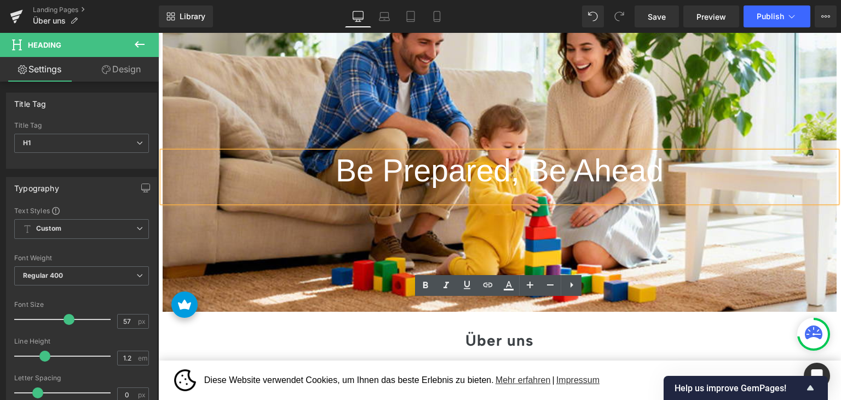
scroll to position [164, 0]
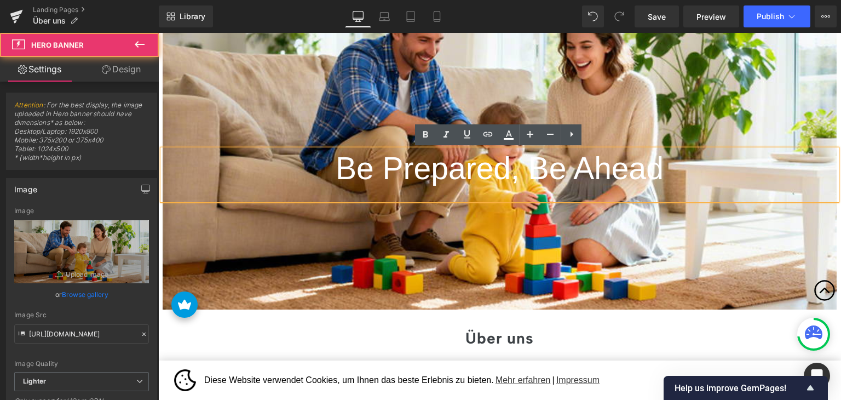
click at [579, 88] on div at bounding box center [500, 148] width 674 height 321
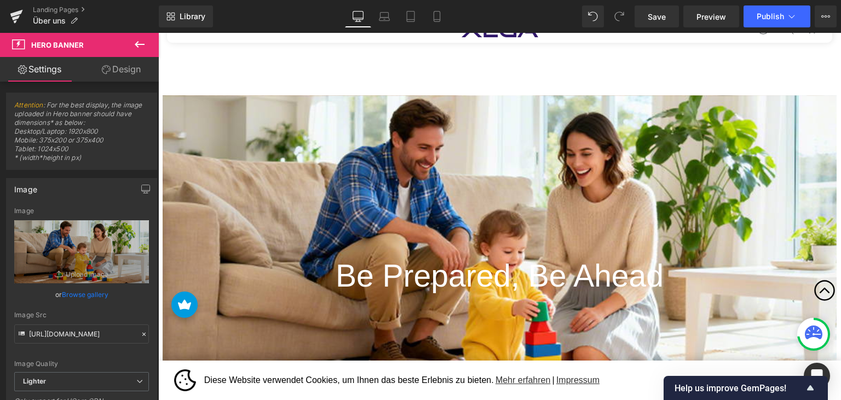
scroll to position [55, 0]
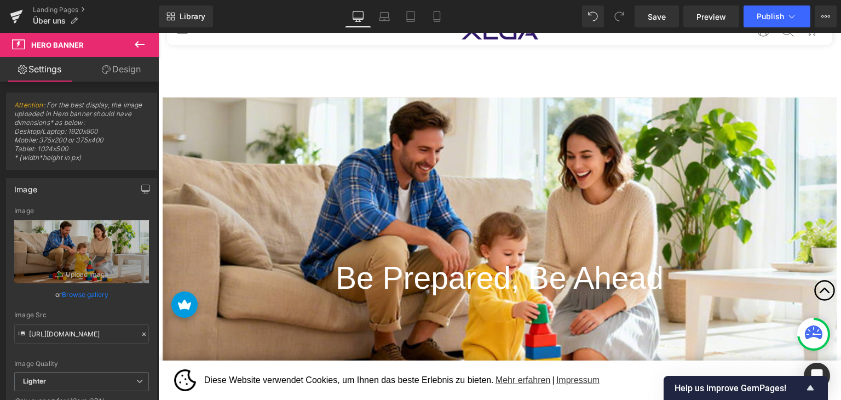
click at [458, 122] on div "Be Prepared, Be Ahead Heading Hero Banner 295px 200px" at bounding box center [500, 257] width 674 height 321
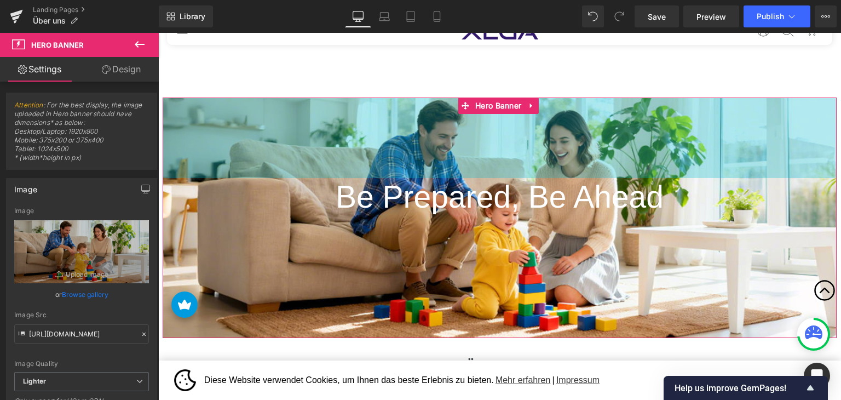
drag, startPoint x: 453, startPoint y: 114, endPoint x: 470, endPoint y: 22, distance: 93.4
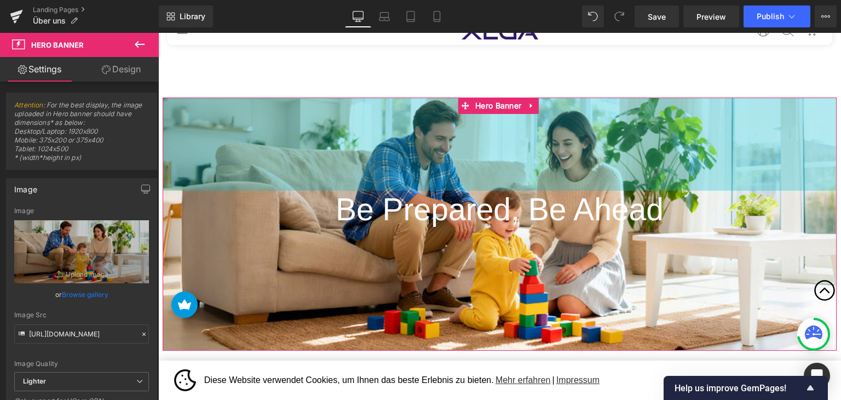
drag, startPoint x: 505, startPoint y: 158, endPoint x: 531, endPoint y: 45, distance: 115.8
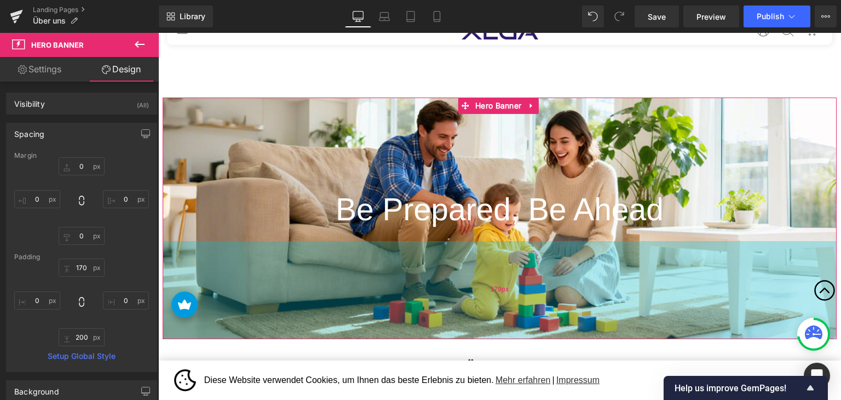
drag, startPoint x: 515, startPoint y: 325, endPoint x: 523, endPoint y: 313, distance: 14.5
click at [523, 313] on div "179px" at bounding box center [500, 290] width 674 height 98
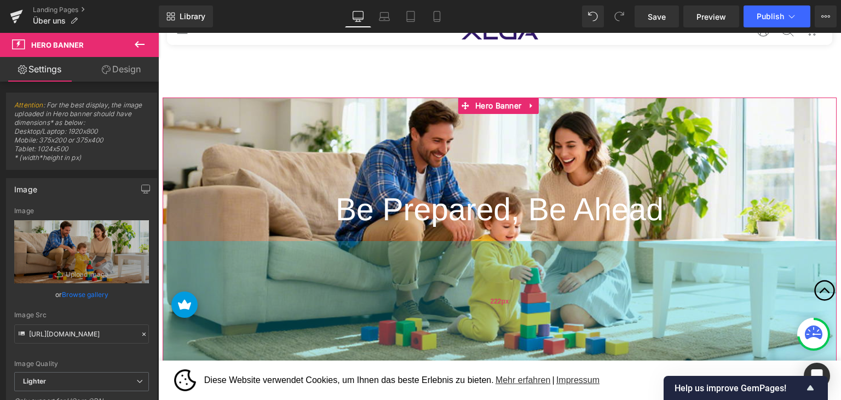
drag, startPoint x: 606, startPoint y: 244, endPoint x: 590, endPoint y: 268, distance: 28.7
click at [590, 268] on div "222px" at bounding box center [500, 302] width 674 height 122
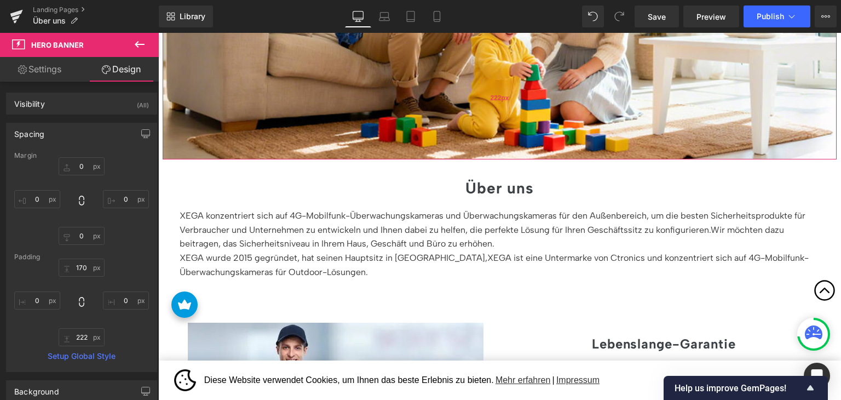
scroll to position [274, 0]
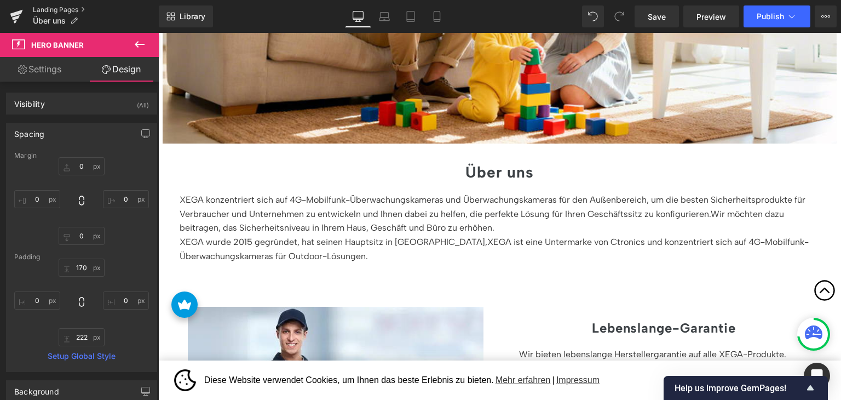
click at [59, 11] on link "Landing Pages" at bounding box center [96, 9] width 126 height 9
